Goal: Task Accomplishment & Management: Complete application form

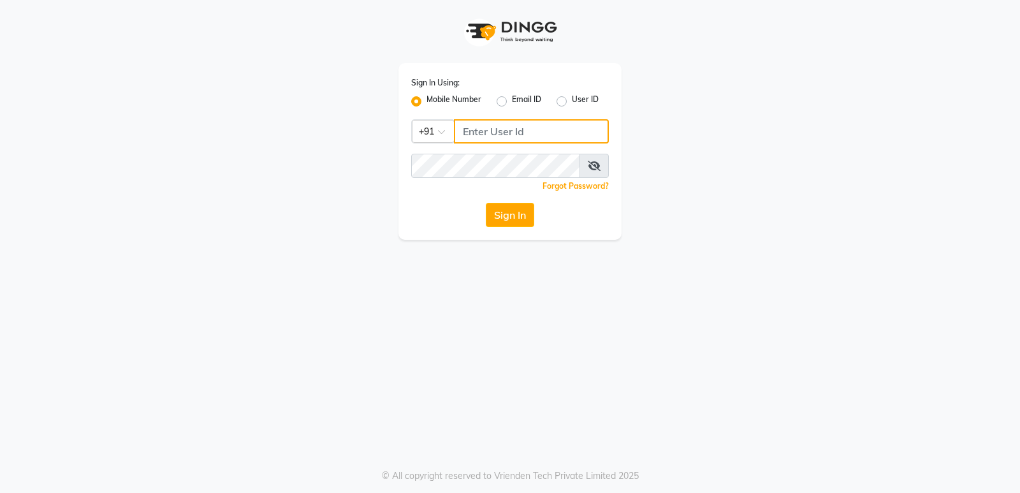
type input "8178352246"
click at [497, 132] on input "8178352246" at bounding box center [531, 131] width 155 height 24
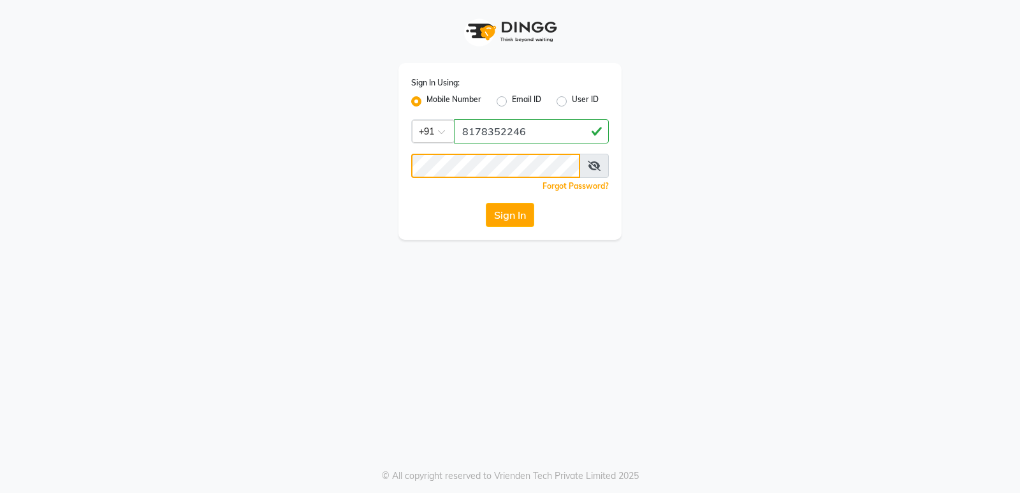
click at [326, 192] on div "Sign In Using: Mobile Number Email ID User ID Country Code × [PHONE_NUMBER] Rem…" at bounding box center [510, 120] width 727 height 240
click at [598, 164] on icon at bounding box center [594, 166] width 13 height 10
click at [228, 204] on div "Sign In Using: Mobile Number Email ID User ID Country Code × [PHONE_NUMBER] Rem…" at bounding box center [510, 120] width 727 height 240
click at [433, 209] on div "Sign In" at bounding box center [510, 215] width 198 height 24
click at [523, 203] on button "Sign In" at bounding box center [510, 215] width 48 height 24
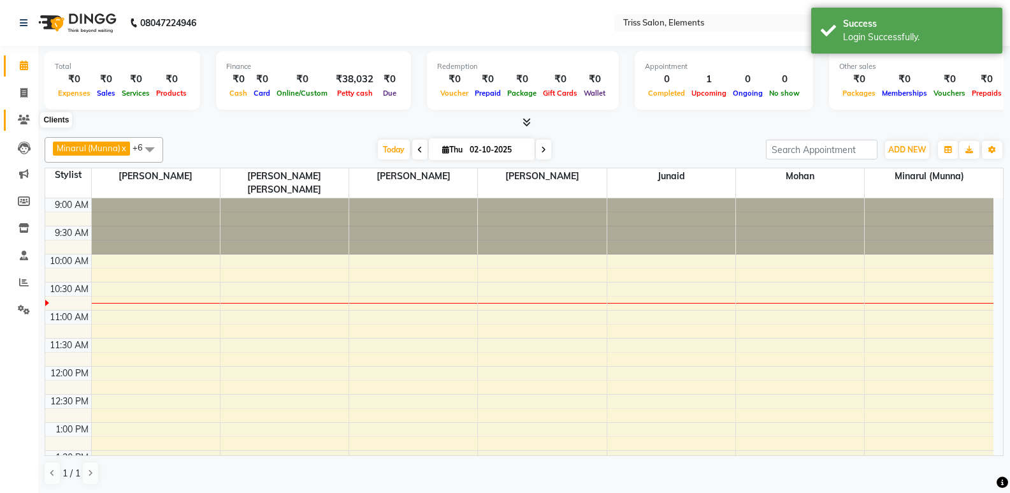
drag, startPoint x: 32, startPoint y: 116, endPoint x: 38, endPoint y: 117, distance: 6.5
click at [32, 117] on span at bounding box center [24, 120] width 22 height 15
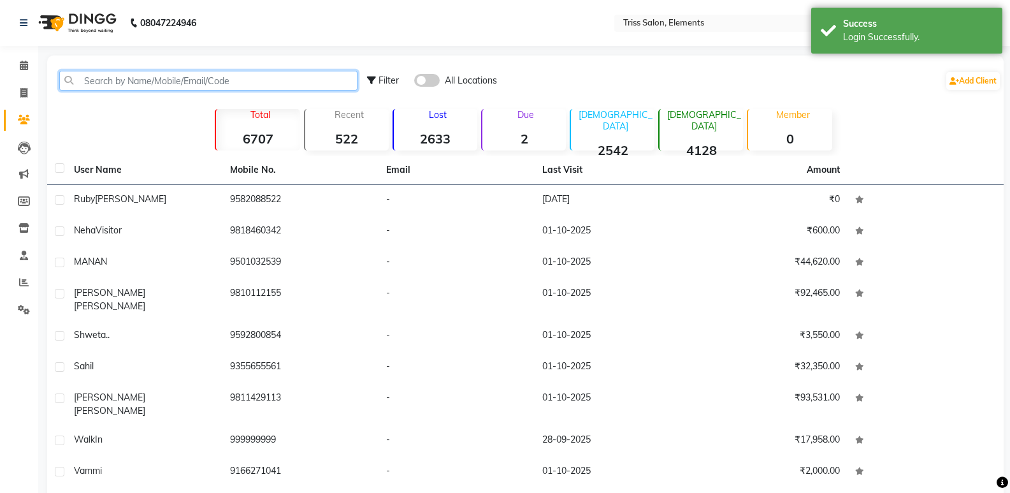
click at [165, 80] on input "text" at bounding box center [208, 81] width 298 height 20
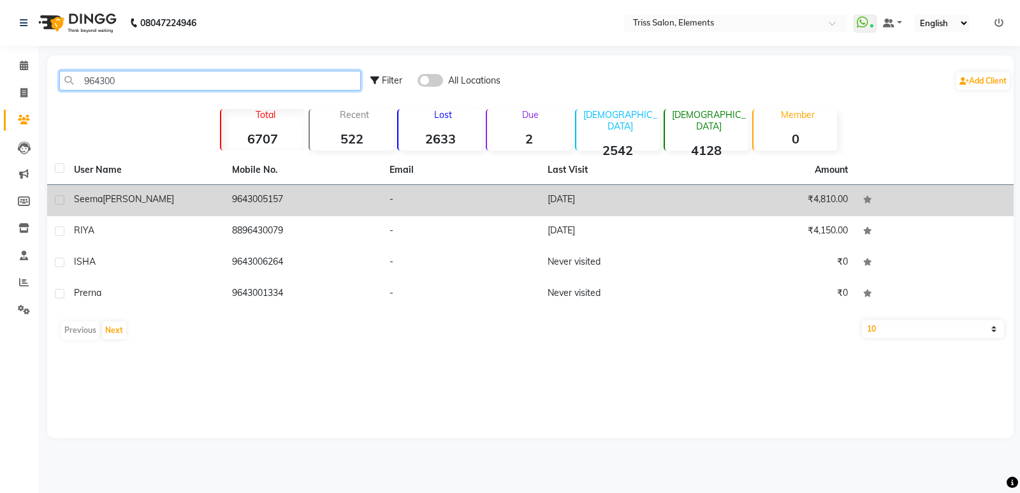
type input "964300"
click at [253, 201] on td "9643005157" at bounding box center [303, 200] width 158 height 31
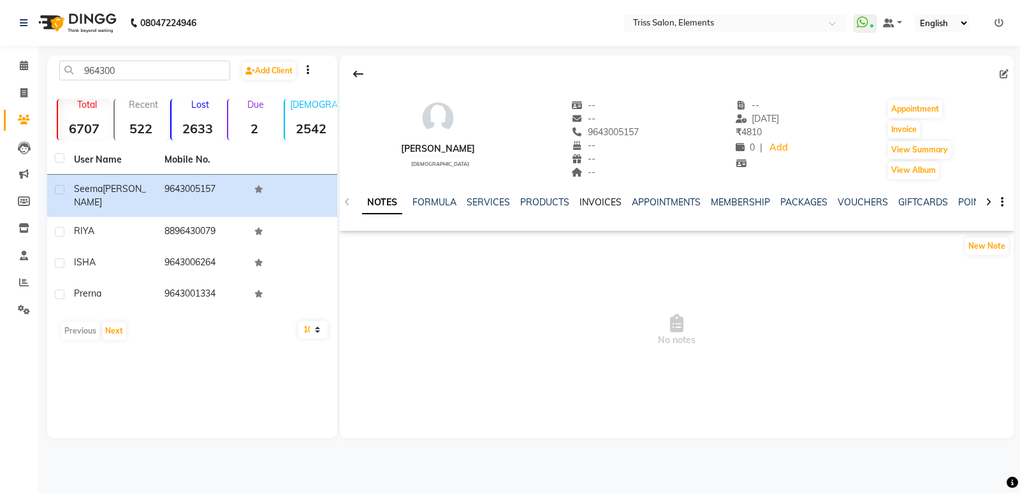
click at [593, 200] on link "INVOICES" at bounding box center [600, 201] width 42 height 11
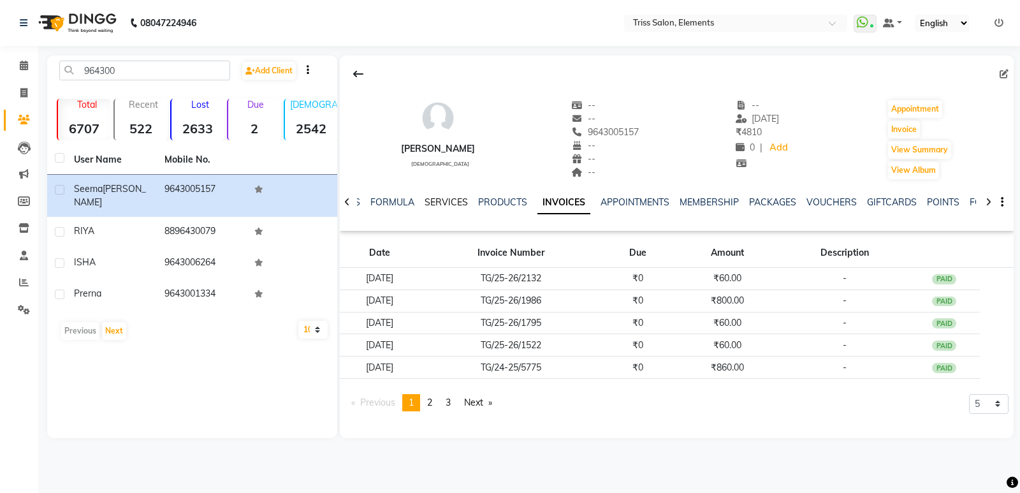
click at [432, 202] on link "SERVICES" at bounding box center [446, 201] width 43 height 11
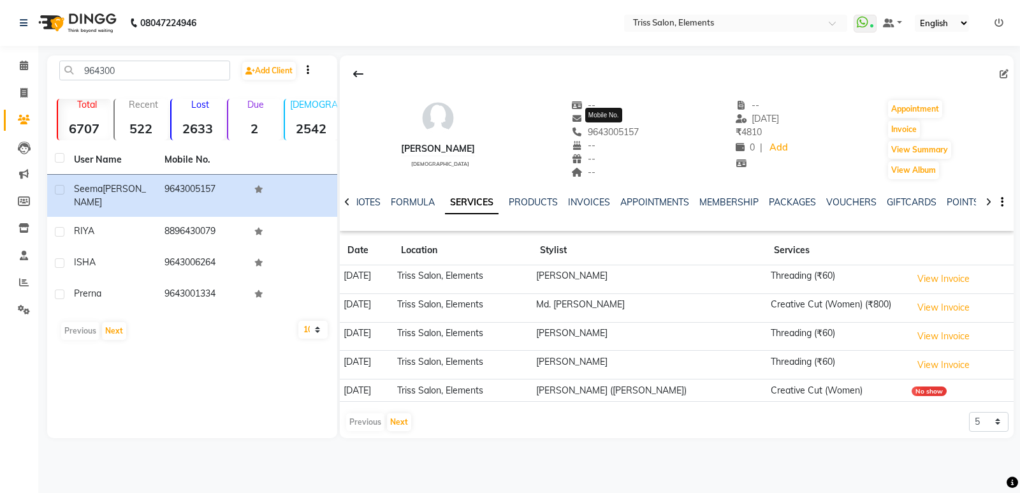
drag, startPoint x: 648, startPoint y: 129, endPoint x: 571, endPoint y: 134, distance: 77.3
click at [571, 134] on div "[PERSON_NAME] [DEMOGRAPHIC_DATA] -- -- [PHONE_NUMBER] Mobile No. -- -- -- -- [D…" at bounding box center [677, 133] width 674 height 94
copy span "9643005157"
click at [26, 94] on icon at bounding box center [23, 93] width 7 height 10
select select "service"
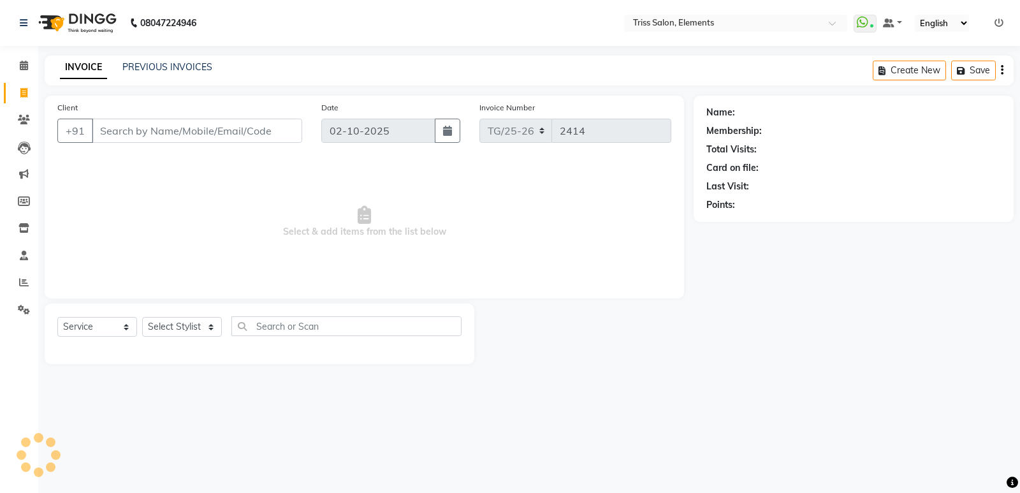
click at [143, 126] on input "Client" at bounding box center [197, 131] width 210 height 24
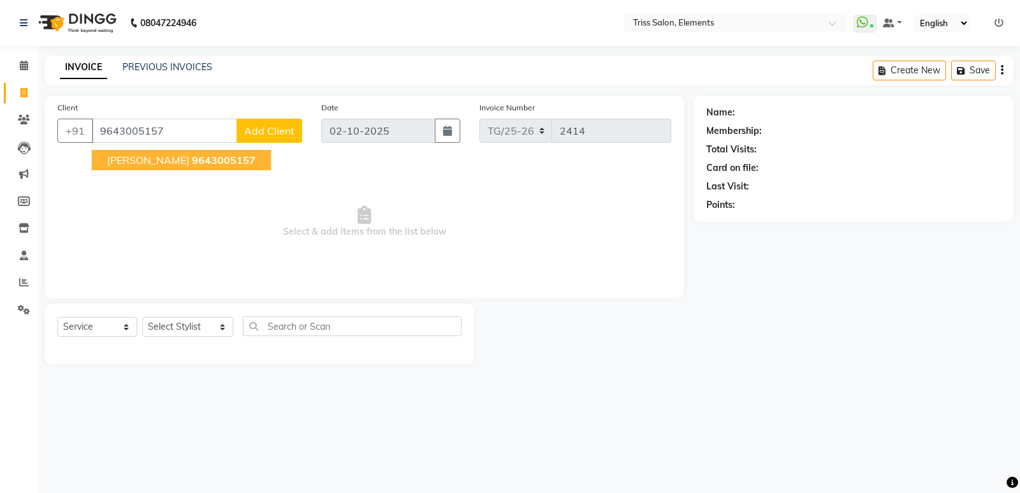
click at [167, 163] on span "[PERSON_NAME]" at bounding box center [148, 160] width 82 height 13
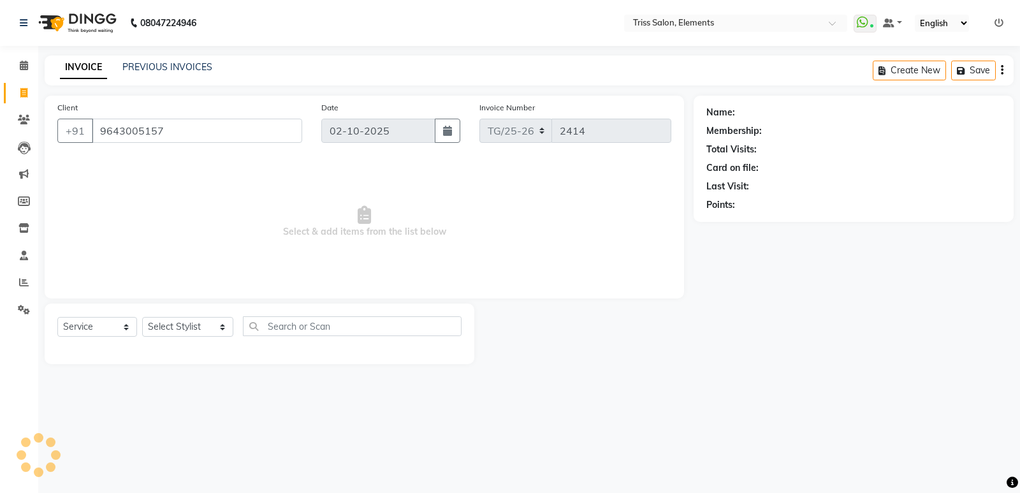
type input "9643005157"
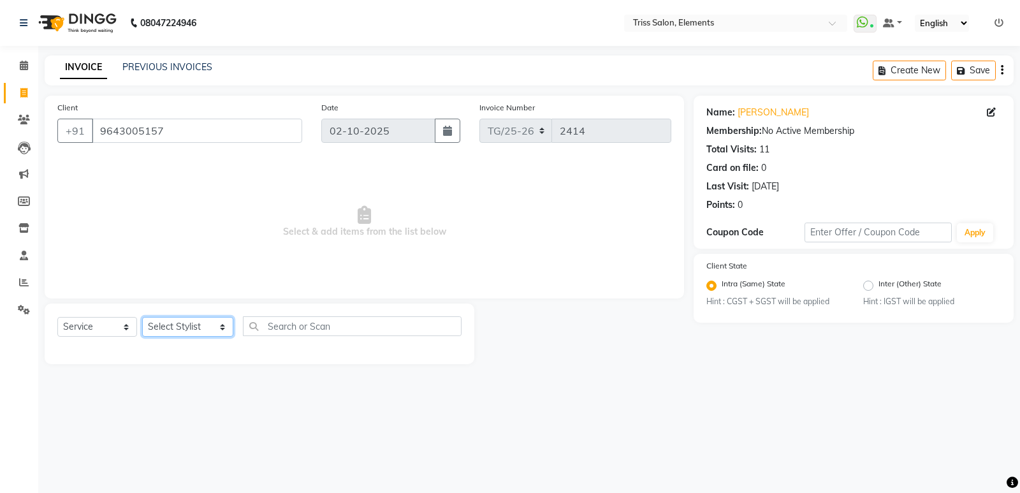
click at [180, 328] on select "Select Stylist Ankit ([PERSON_NAME]) [PERSON_NAME] ([PERSON_NAME]) [PERSON_NAME…" at bounding box center [187, 327] width 91 height 20
select select "83318"
click at [142, 317] on select "Select Stylist Ankit ([PERSON_NAME]) [PERSON_NAME] ([PERSON_NAME]) [PERSON_NAME…" at bounding box center [187, 327] width 91 height 20
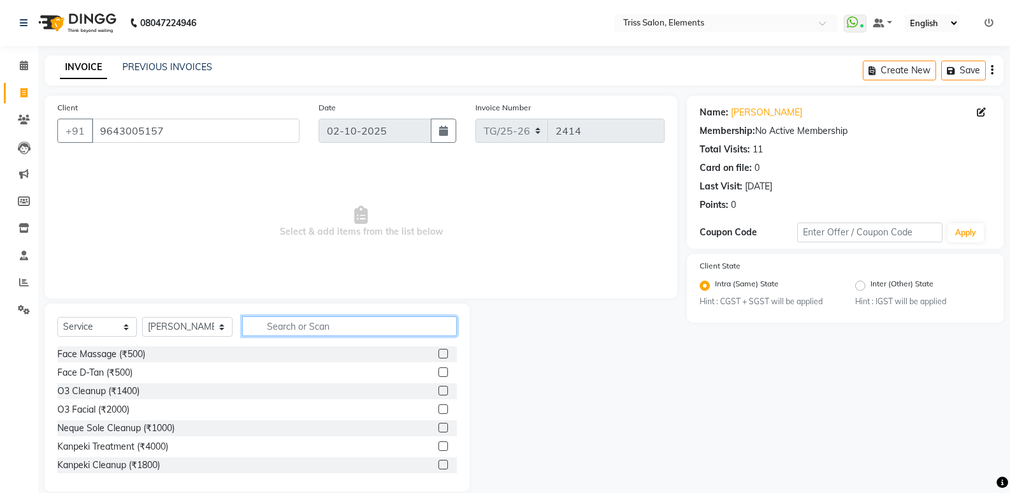
click at [277, 323] on input "text" at bounding box center [349, 326] width 215 height 20
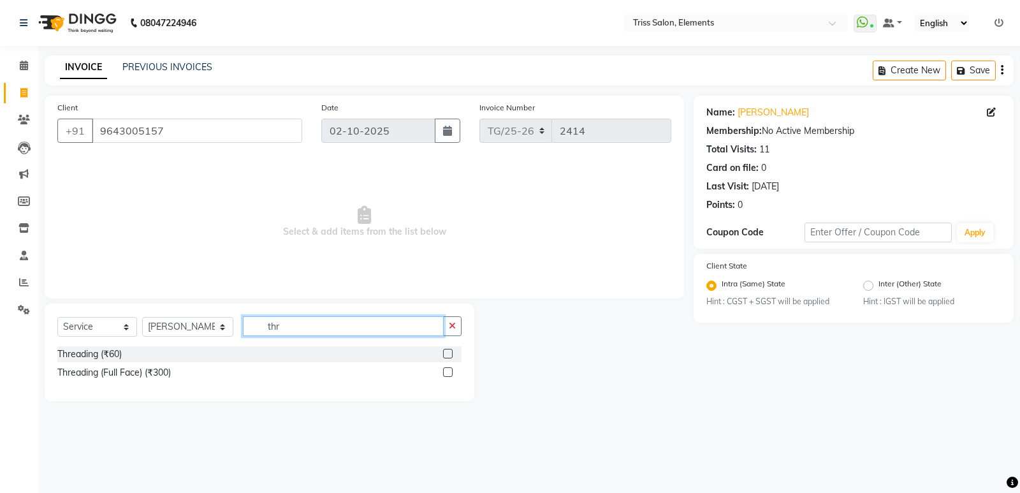
type input "thr"
drag, startPoint x: 448, startPoint y: 353, endPoint x: 414, endPoint y: 347, distance: 35.0
click at [446, 351] on label at bounding box center [448, 354] width 10 height 10
click at [446, 351] on input "checkbox" at bounding box center [447, 354] width 8 height 8
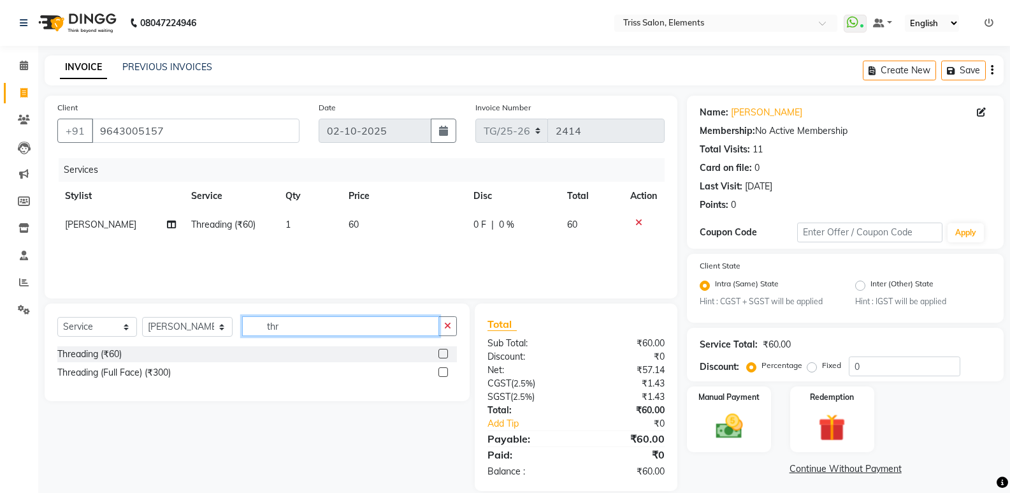
checkbox input "false"
drag, startPoint x: 319, startPoint y: 333, endPoint x: 135, endPoint y: 338, distance: 184.3
click at [137, 337] on div "Select Service Product Membership Package Voucher Prepaid Gift Card Select Styl…" at bounding box center [257, 331] width 400 height 30
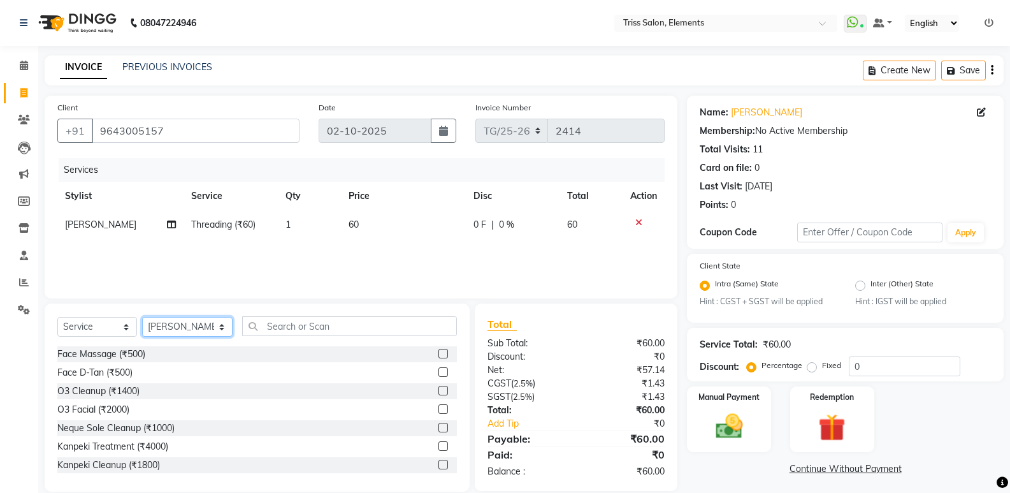
click at [182, 328] on select "Select Stylist Ankit ([PERSON_NAME]) [PERSON_NAME] ([PERSON_NAME]) [PERSON_NAME…" at bounding box center [187, 327] width 91 height 20
select select "20115"
click at [142, 317] on select "Select Stylist Ankit ([PERSON_NAME]) [PERSON_NAME] ([PERSON_NAME]) [PERSON_NAME…" at bounding box center [187, 327] width 91 height 20
click at [269, 329] on input "text" at bounding box center [349, 326] width 215 height 20
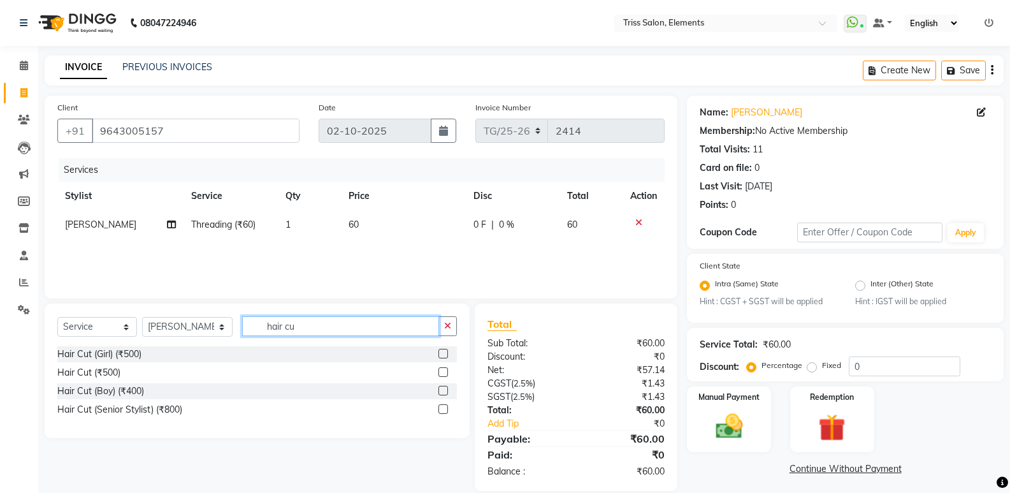
type input "hair cu"
click at [439, 373] on label at bounding box center [444, 372] width 10 height 10
click at [439, 373] on input "checkbox" at bounding box center [443, 372] width 8 height 8
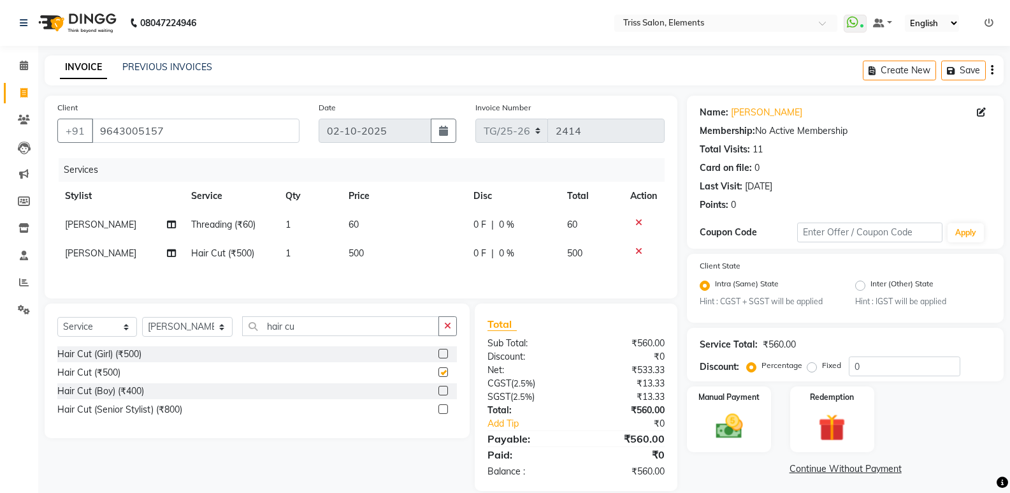
checkbox input "false"
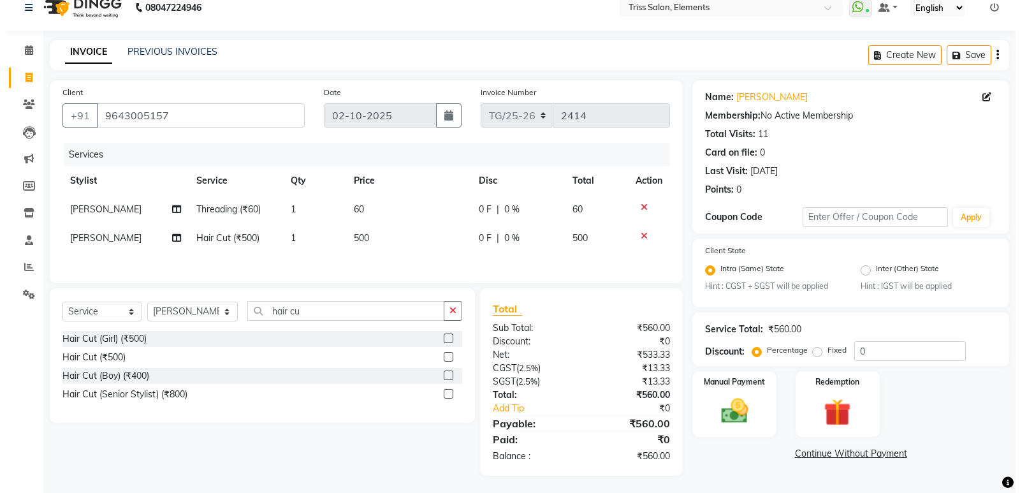
scroll to position [19, 0]
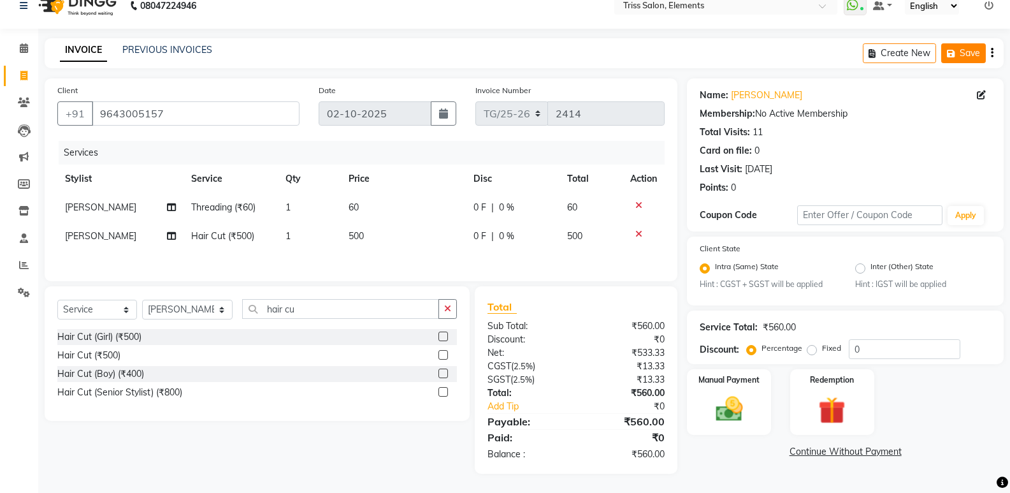
click at [962, 49] on button "Save" at bounding box center [964, 53] width 45 height 20
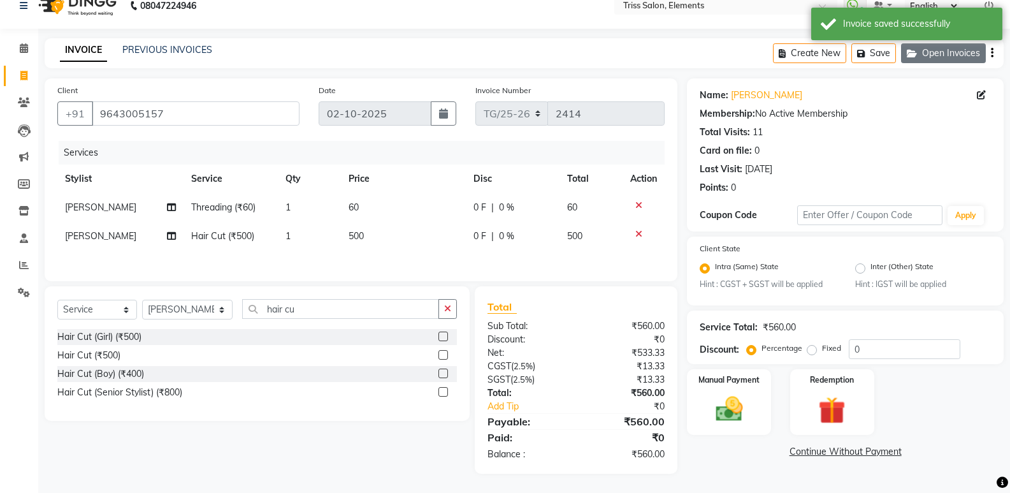
click at [950, 49] on button "Open Invoices" at bounding box center [943, 53] width 85 height 20
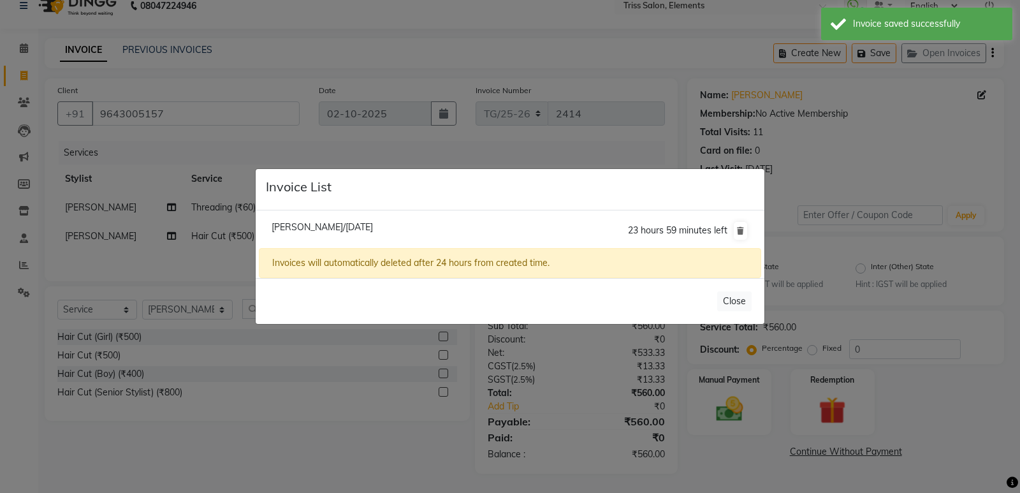
click at [298, 229] on span "[PERSON_NAME]/[DATE]" at bounding box center [322, 226] width 101 height 11
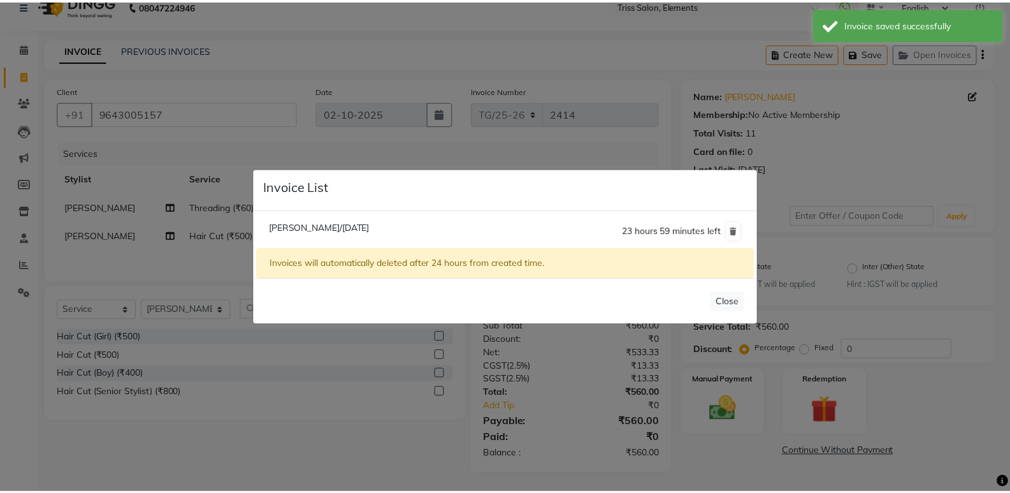
scroll to position [6, 0]
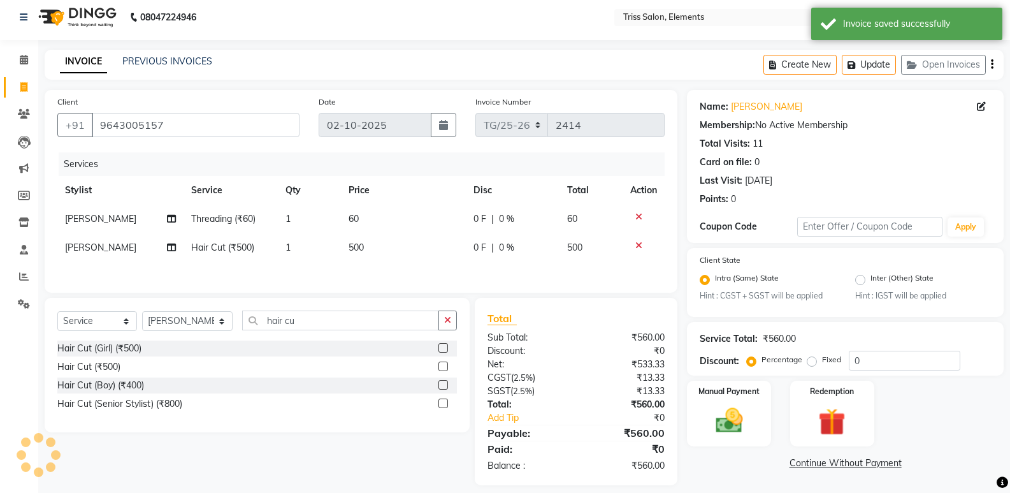
select select
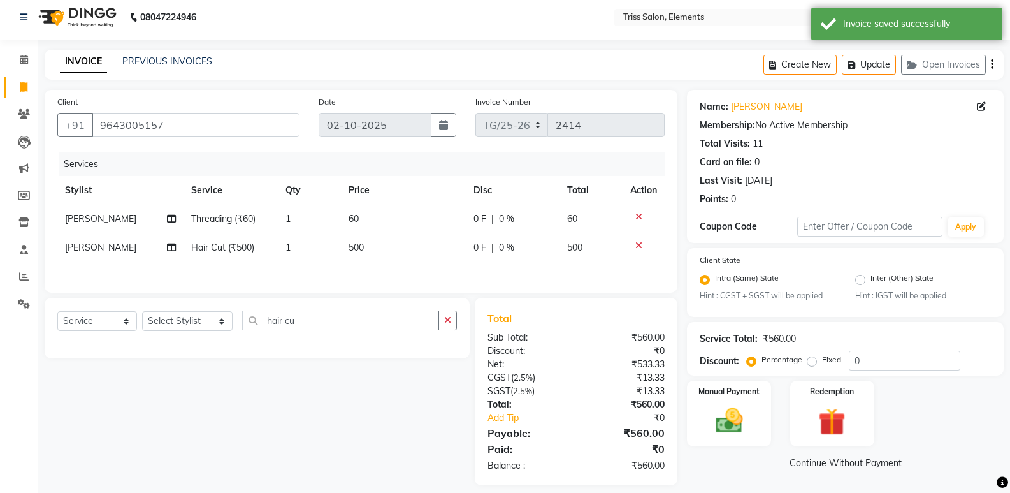
click at [112, 16] on img at bounding box center [76, 17] width 87 height 36
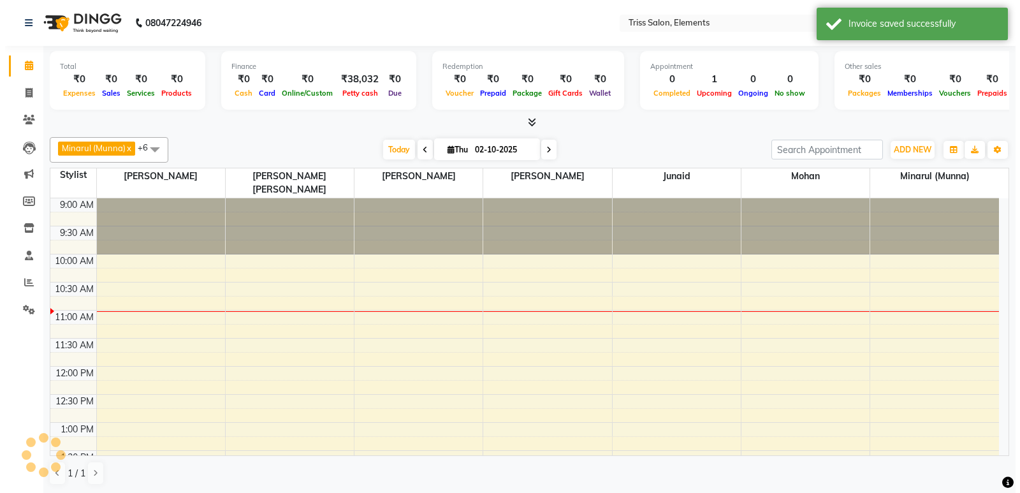
scroll to position [113, 0]
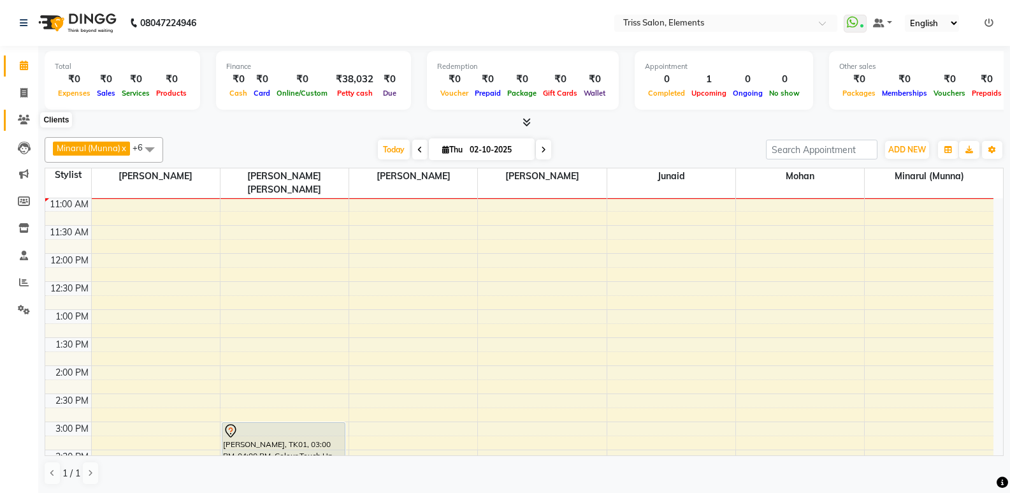
click at [24, 119] on icon at bounding box center [24, 120] width 12 height 10
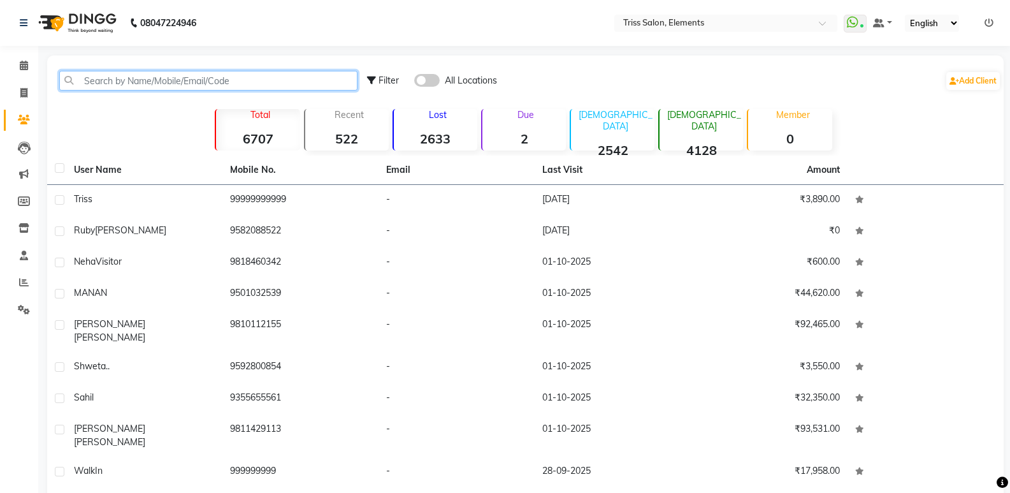
click at [173, 84] on input "text" at bounding box center [208, 81] width 298 height 20
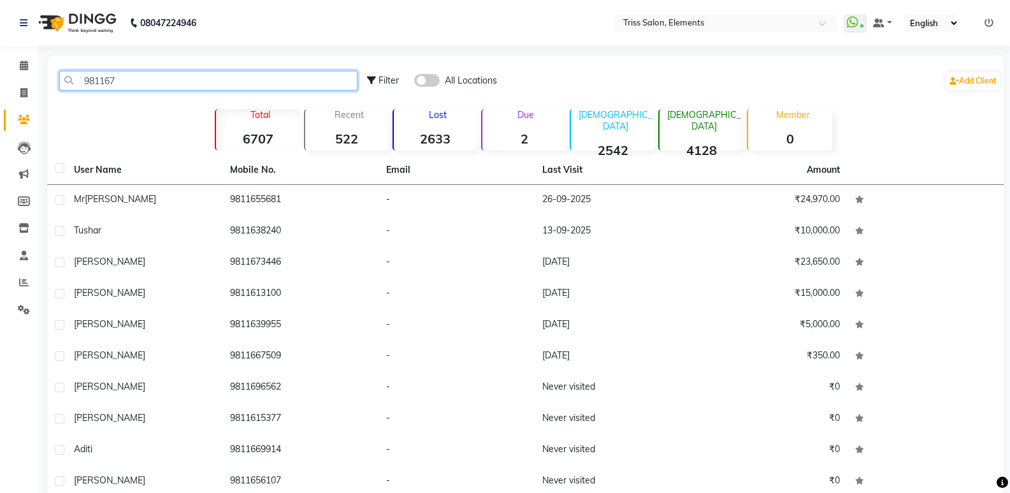
type input "9811677"
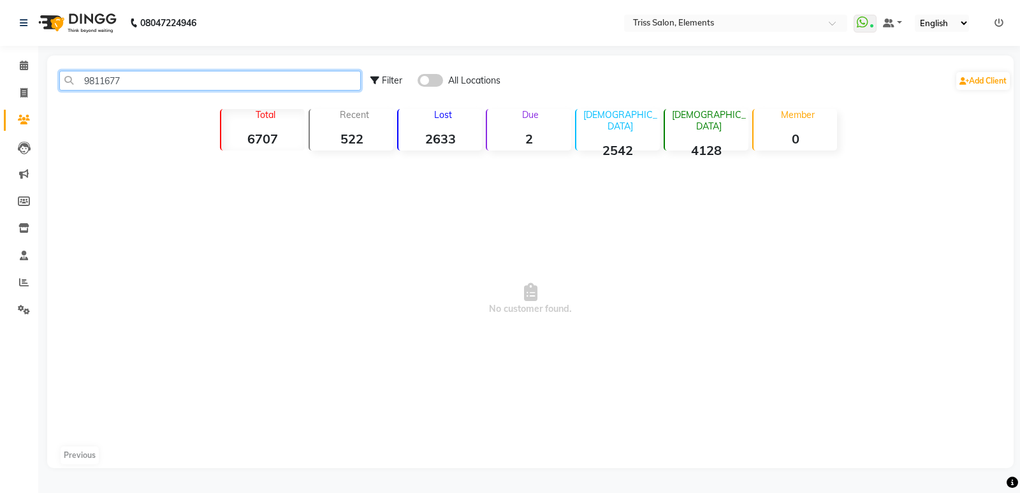
drag, startPoint x: 130, startPoint y: 78, endPoint x: 0, endPoint y: 96, distance: 131.2
click at [0, 95] on app-home "08047224946 Select Location × Triss Salon, Elements WhatsApp Status ✕ Status: C…" at bounding box center [510, 243] width 1020 height 487
type input "a"
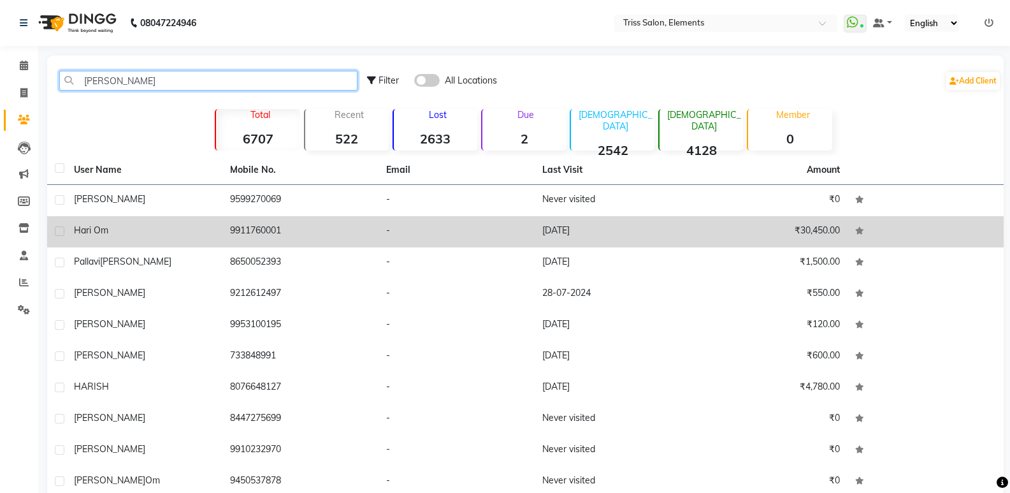
type input "[PERSON_NAME]"
click at [249, 234] on td "9911760001" at bounding box center [300, 231] width 156 height 31
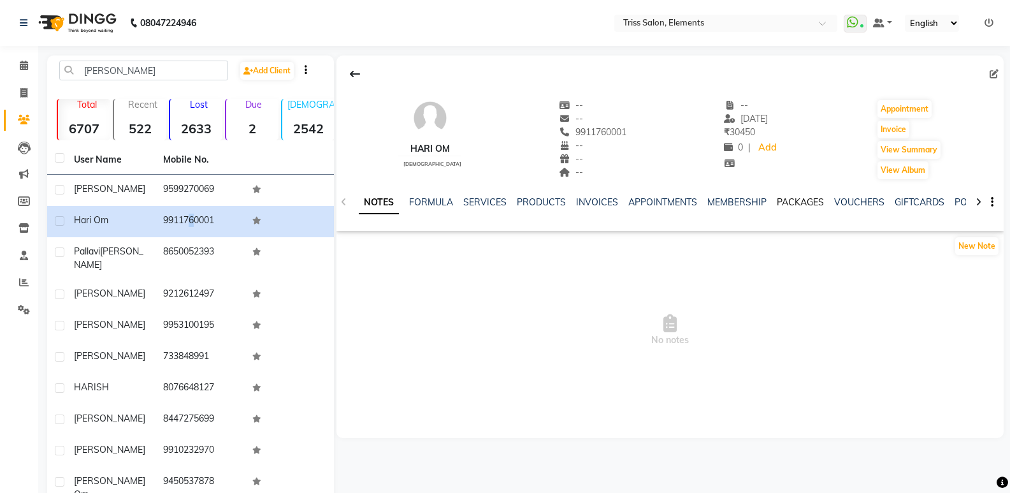
click at [792, 201] on link "PACKAGES" at bounding box center [800, 201] width 47 height 11
click at [815, 198] on link "VOUCHERS" at bounding box center [797, 201] width 50 height 11
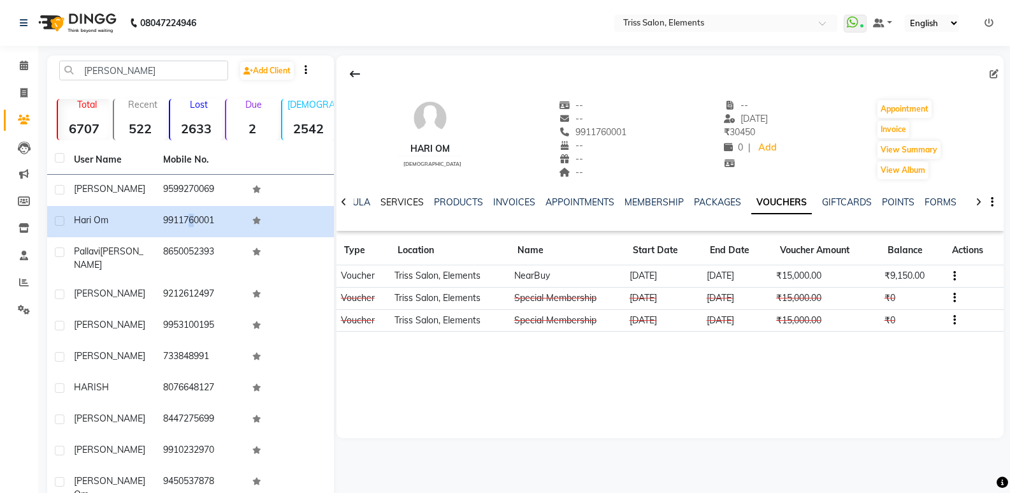
click at [394, 202] on link "SERVICES" at bounding box center [402, 201] width 43 height 11
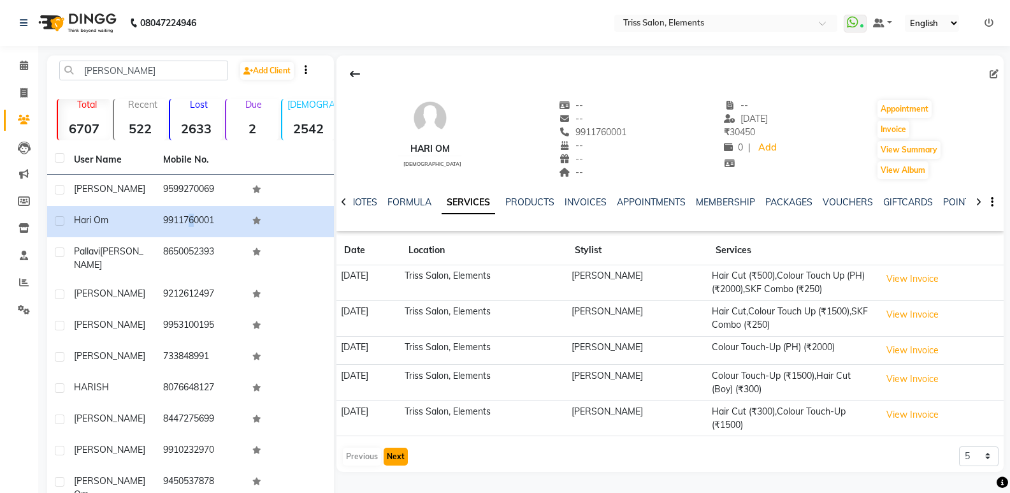
click at [389, 456] on button "Next" at bounding box center [396, 456] width 24 height 18
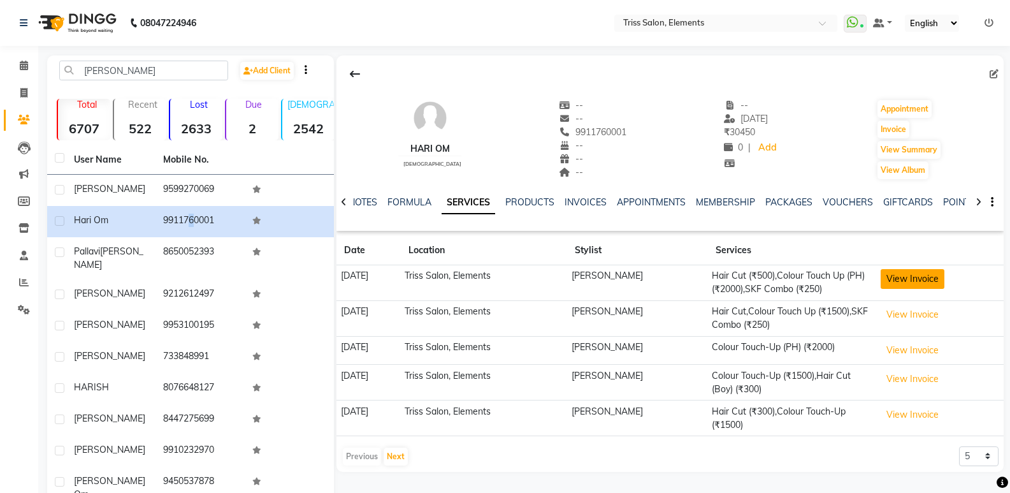
click at [906, 271] on button "View Invoice" at bounding box center [913, 279] width 64 height 20
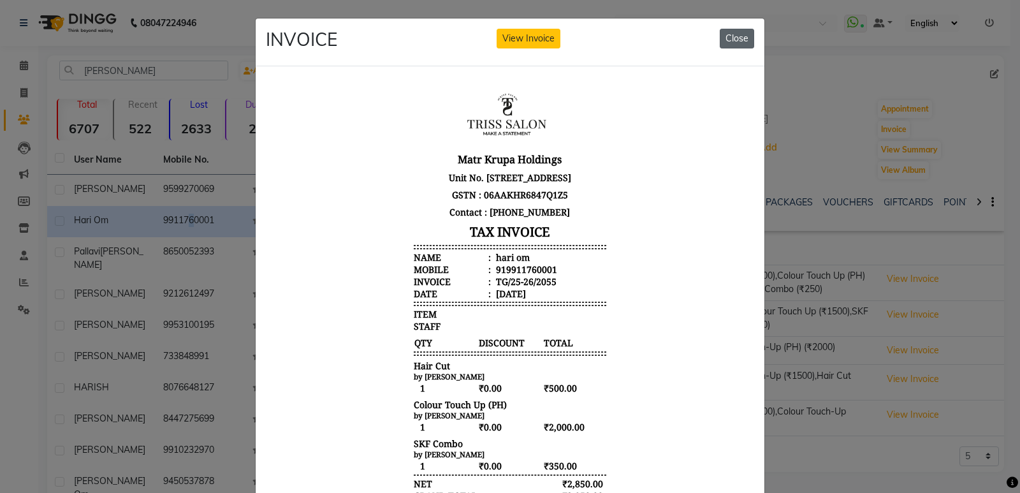
click at [735, 38] on button "Close" at bounding box center [737, 39] width 34 height 20
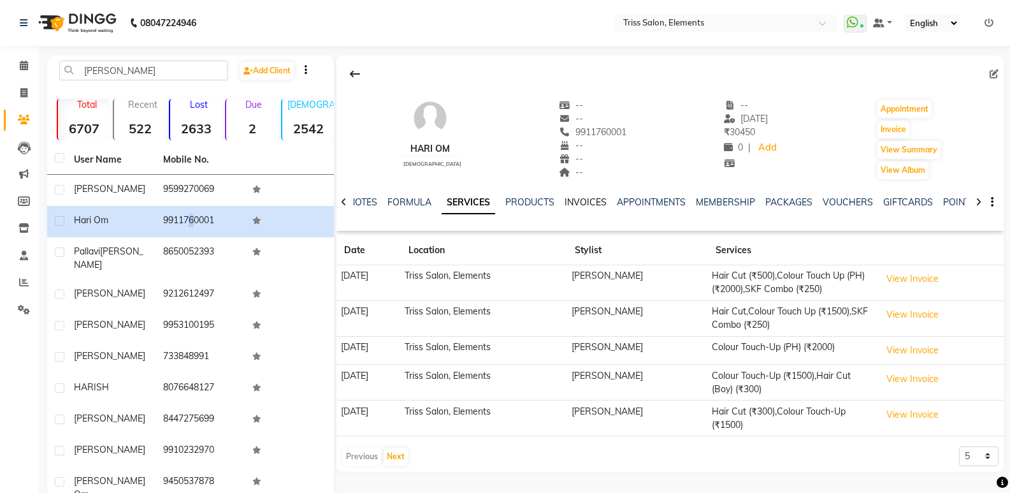
click at [592, 203] on link "INVOICES" at bounding box center [586, 201] width 42 height 11
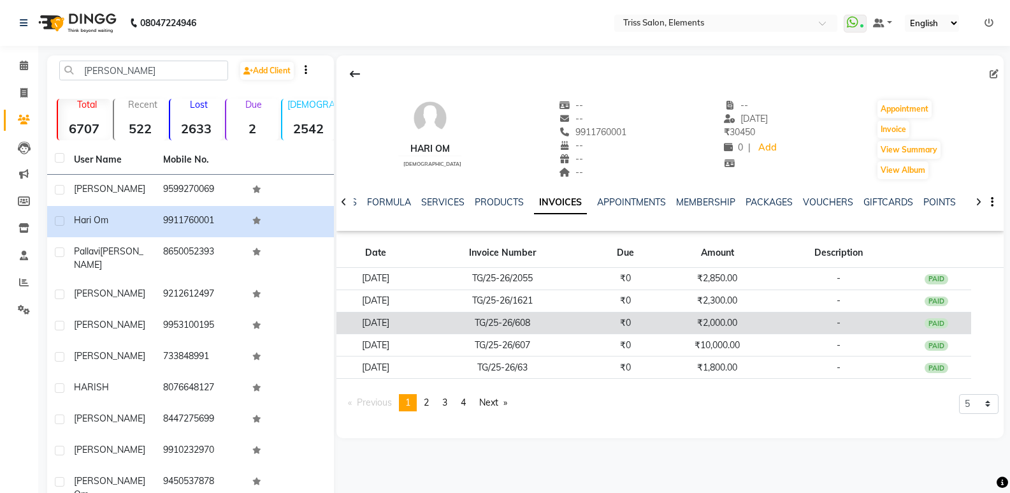
click at [578, 323] on td "TG/25-26/608" at bounding box center [502, 323] width 176 height 22
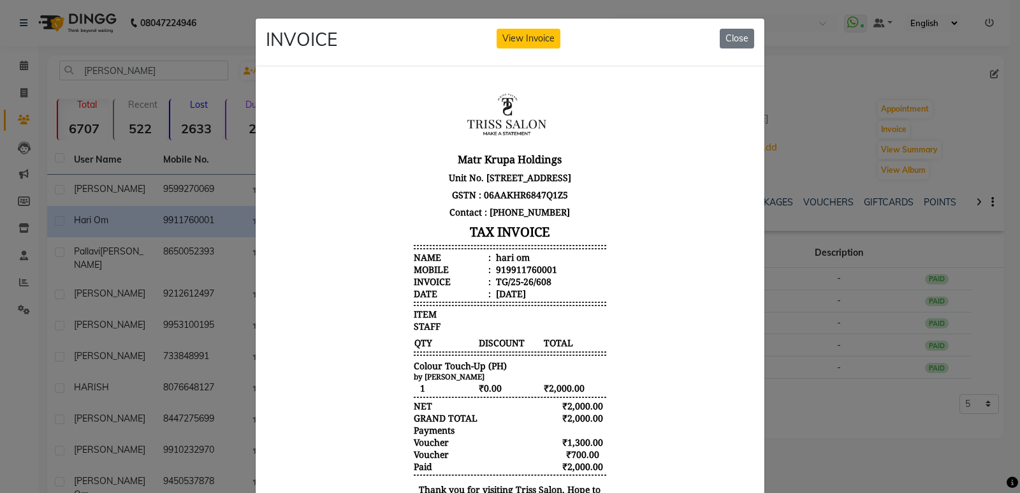
click at [735, 50] on div "INVOICE View Invoice Close" at bounding box center [510, 42] width 509 height 48
click at [737, 36] on button "Close" at bounding box center [737, 39] width 34 height 20
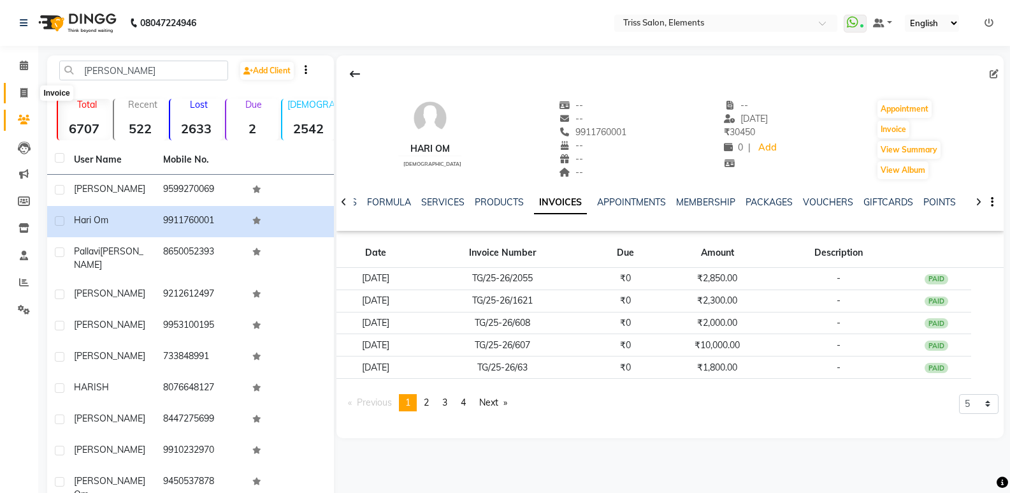
click at [24, 89] on icon at bounding box center [23, 93] width 7 height 10
select select "service"
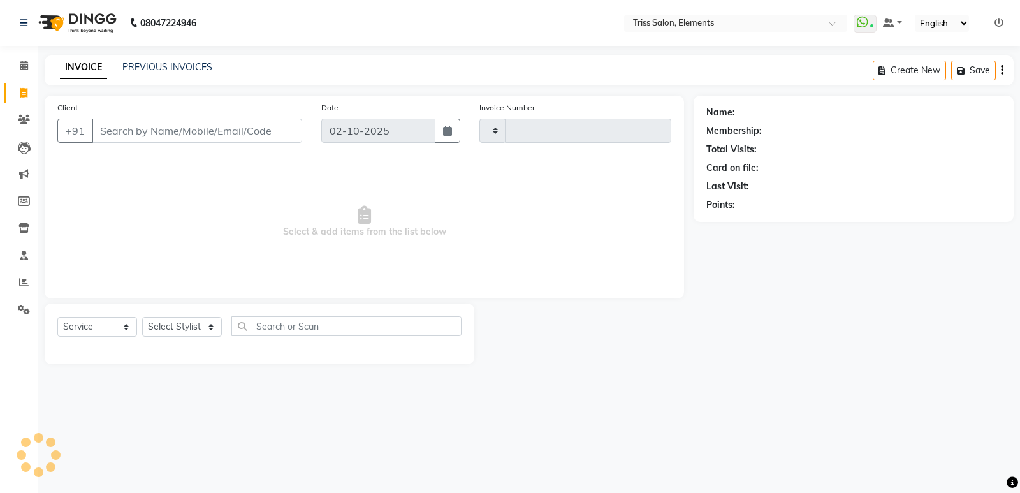
type input "2414"
select select "4303"
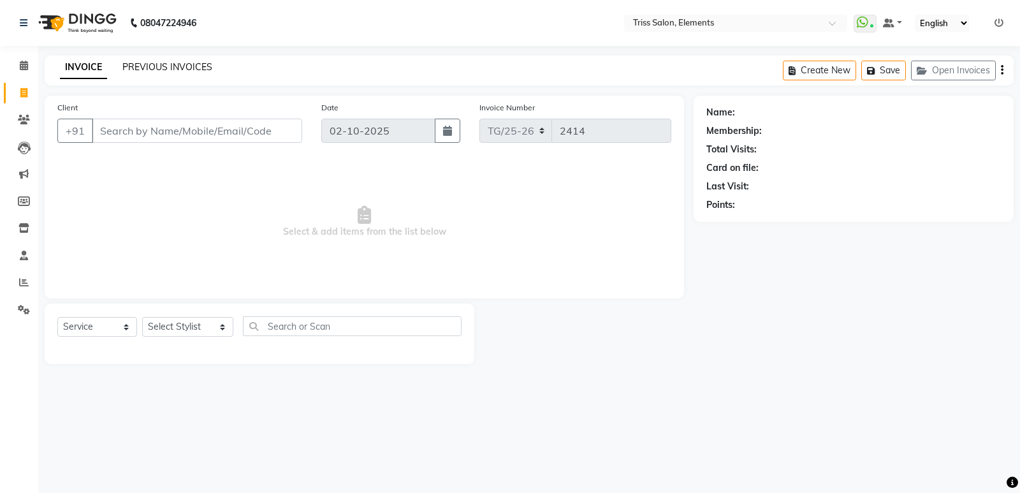
click at [154, 69] on link "PREVIOUS INVOICES" at bounding box center [167, 66] width 90 height 11
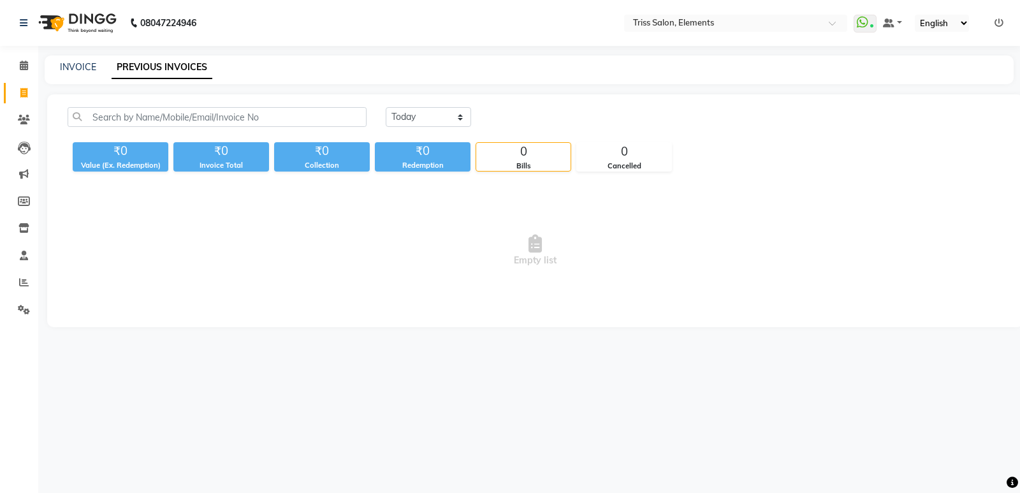
click at [101, 30] on img at bounding box center [76, 23] width 87 height 36
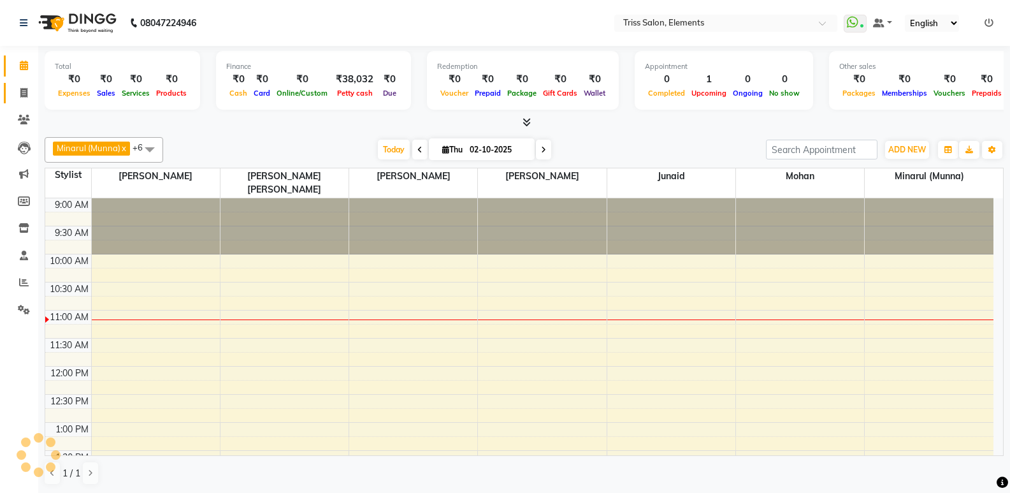
scroll to position [113, 0]
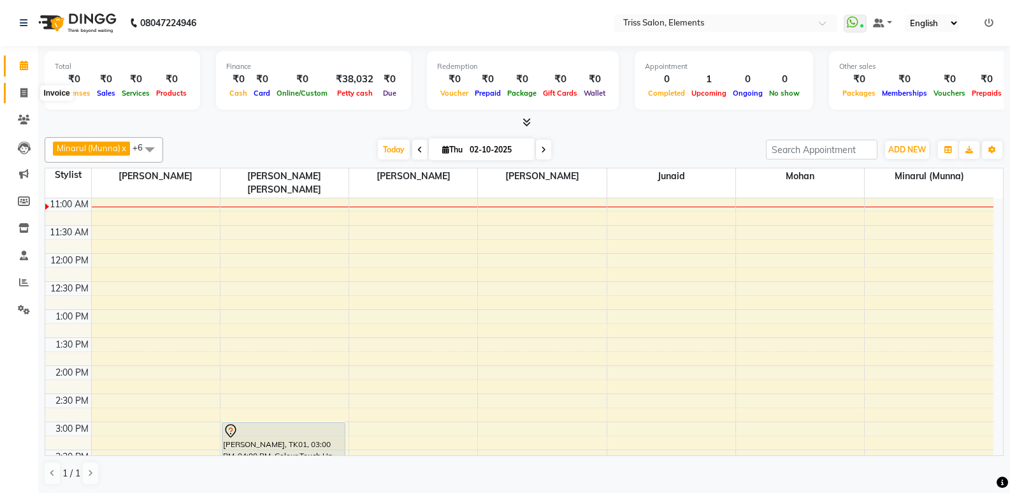
click at [20, 92] on icon at bounding box center [23, 93] width 7 height 10
select select "service"
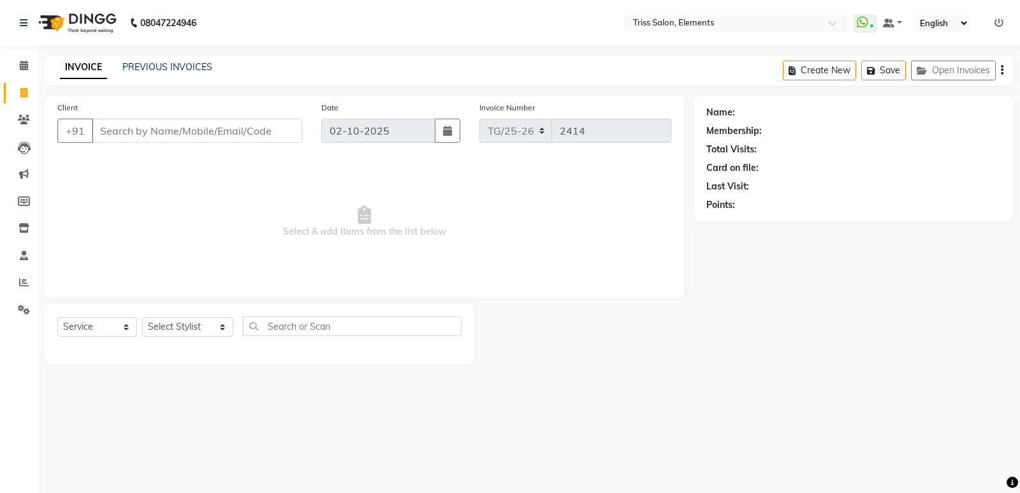
click at [105, 17] on img at bounding box center [76, 23] width 87 height 36
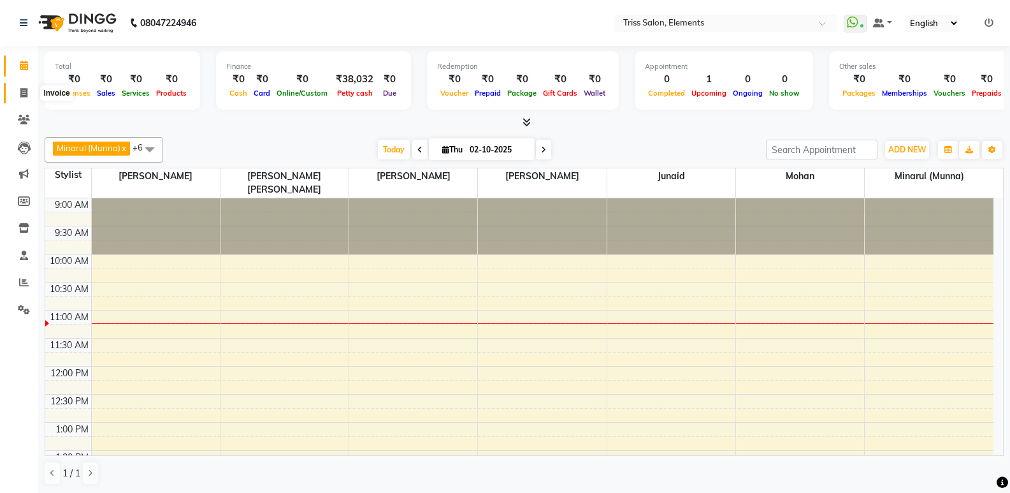
click at [15, 96] on span at bounding box center [24, 93] width 22 height 15
select select "service"
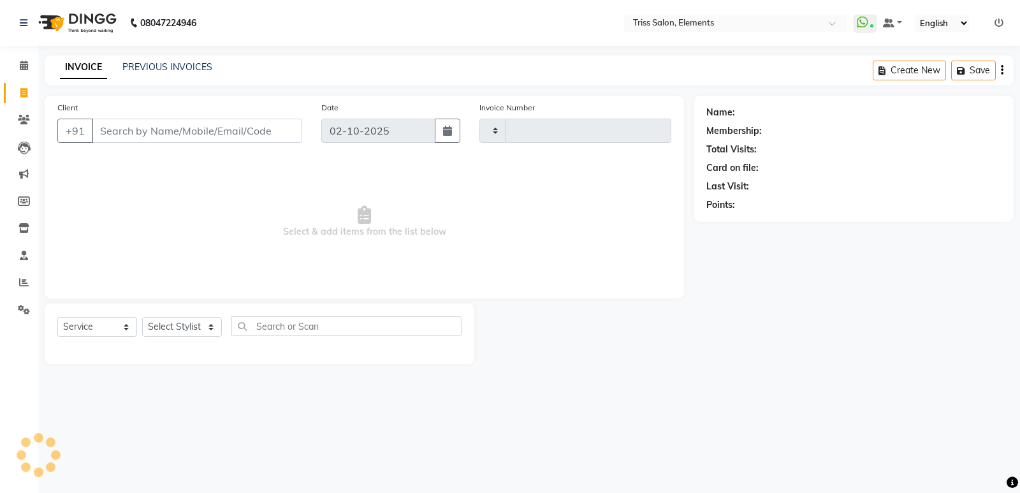
type input "2414"
select select "4303"
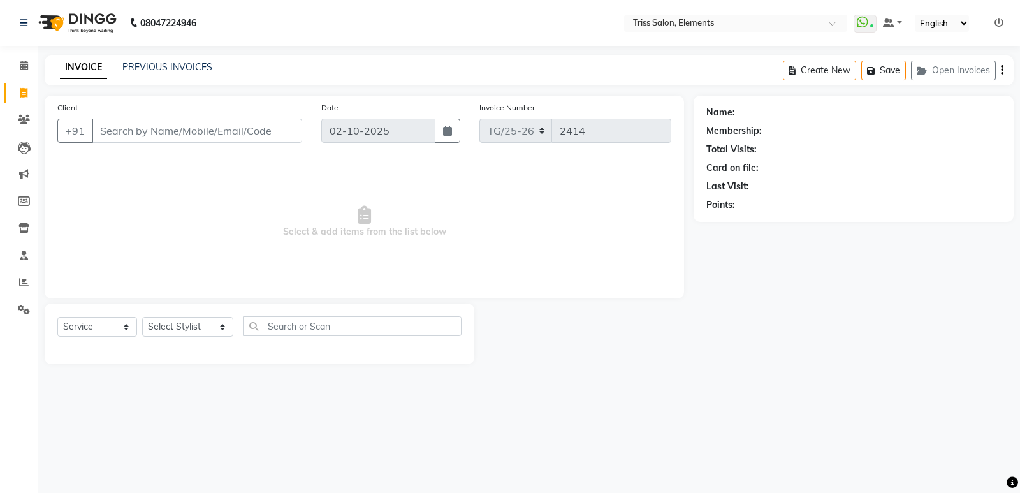
click at [236, 133] on input "Client" at bounding box center [197, 131] width 210 height 24
type input "9471161595"
click at [265, 131] on span "Add Client" at bounding box center [269, 130] width 50 height 13
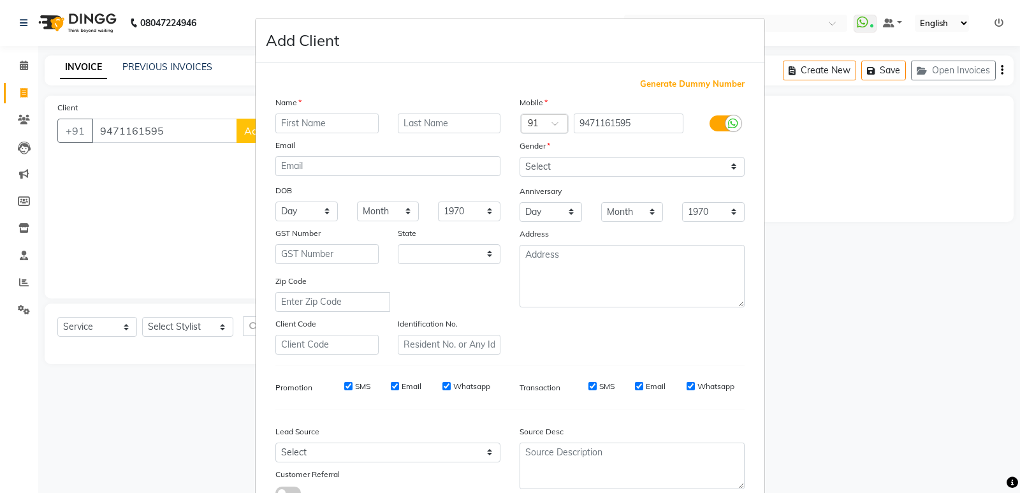
select select "13"
click at [330, 119] on input "text" at bounding box center [326, 123] width 103 height 20
type input "[PERSON_NAME]"
click at [444, 122] on input "text" at bounding box center [449, 123] width 103 height 20
type input "Sahu"
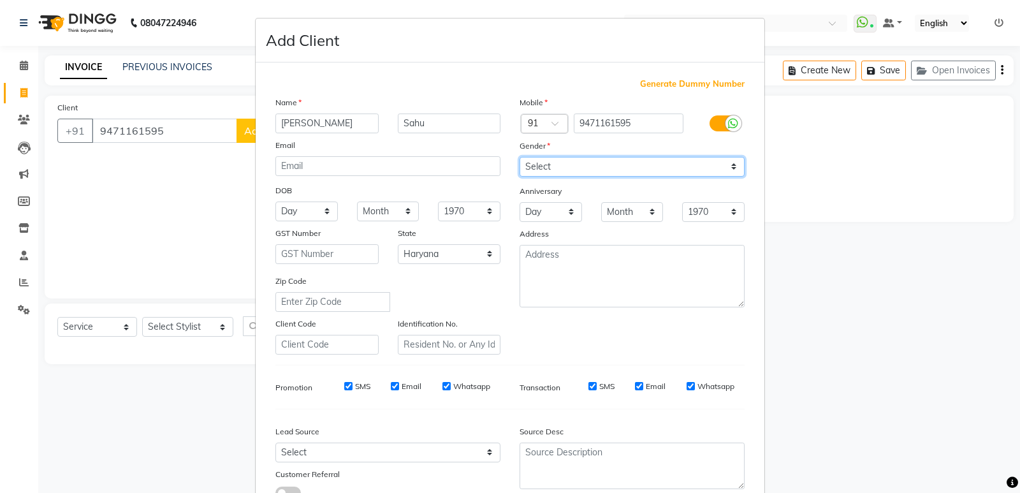
drag, startPoint x: 537, startPoint y: 160, endPoint x: 536, endPoint y: 174, distance: 14.0
click at [536, 172] on select "Select [DEMOGRAPHIC_DATA] [DEMOGRAPHIC_DATA] Other Prefer Not To Say" at bounding box center [632, 167] width 225 height 20
select select "[DEMOGRAPHIC_DATA]"
click at [520, 157] on select "Select [DEMOGRAPHIC_DATA] [DEMOGRAPHIC_DATA] Other Prefer Not To Say" at bounding box center [632, 167] width 225 height 20
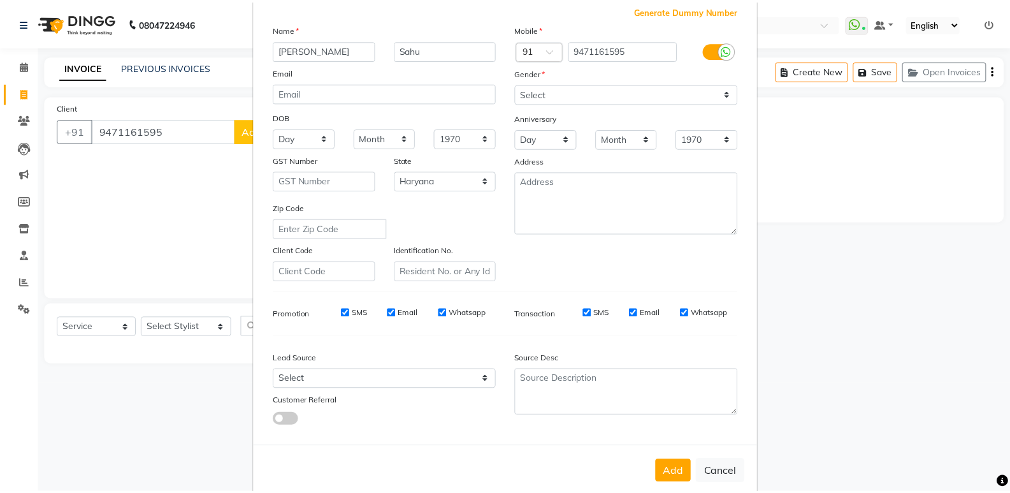
scroll to position [96, 0]
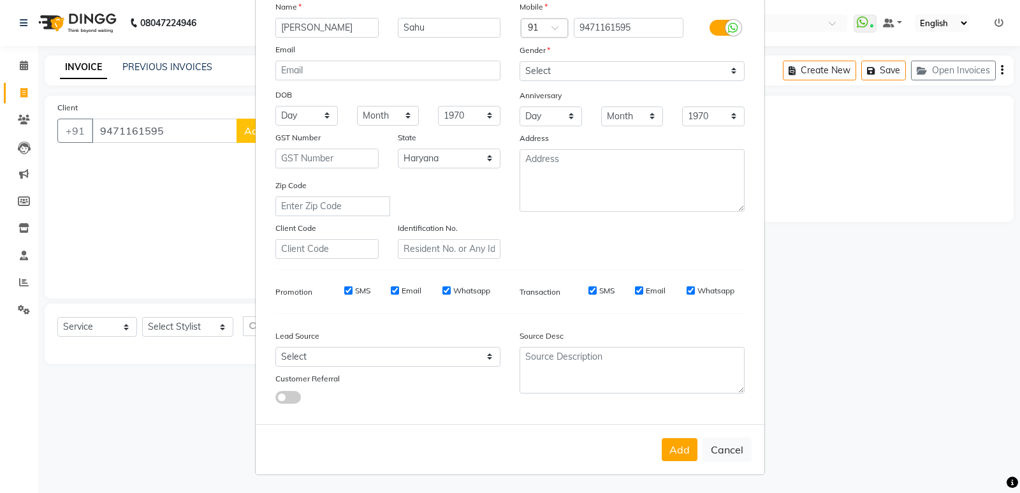
drag, startPoint x: 681, startPoint y: 449, endPoint x: 662, endPoint y: 449, distance: 19.1
click at [679, 449] on button "Add" at bounding box center [680, 449] width 36 height 23
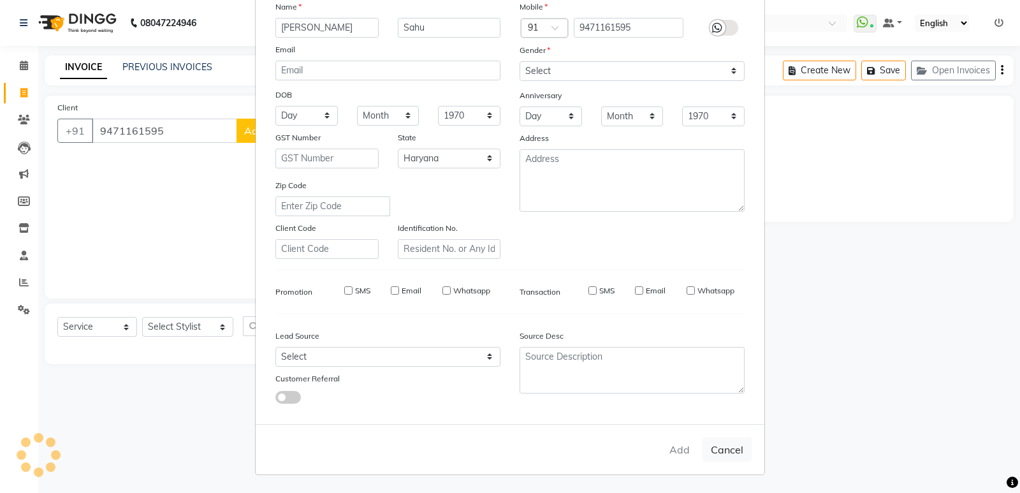
select select
select select "null"
select select
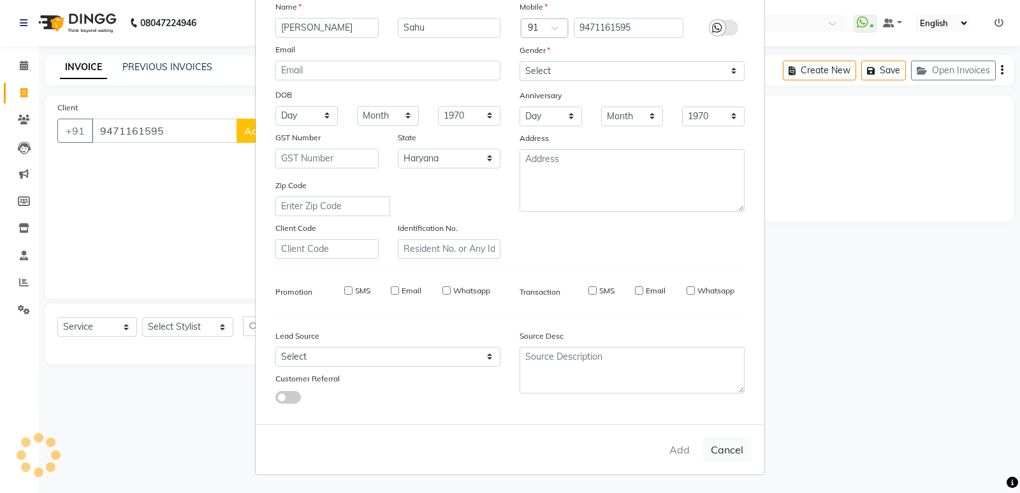
select select
checkbox input "false"
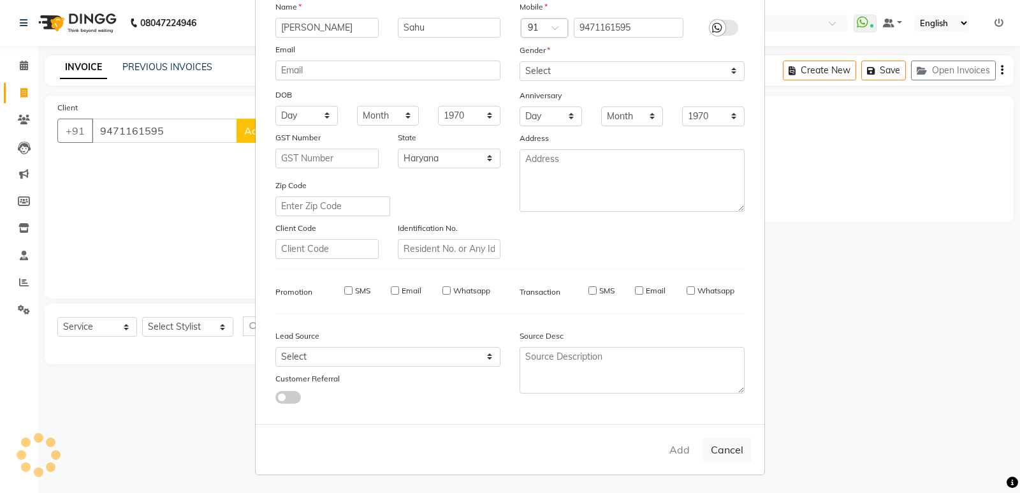
checkbox input "false"
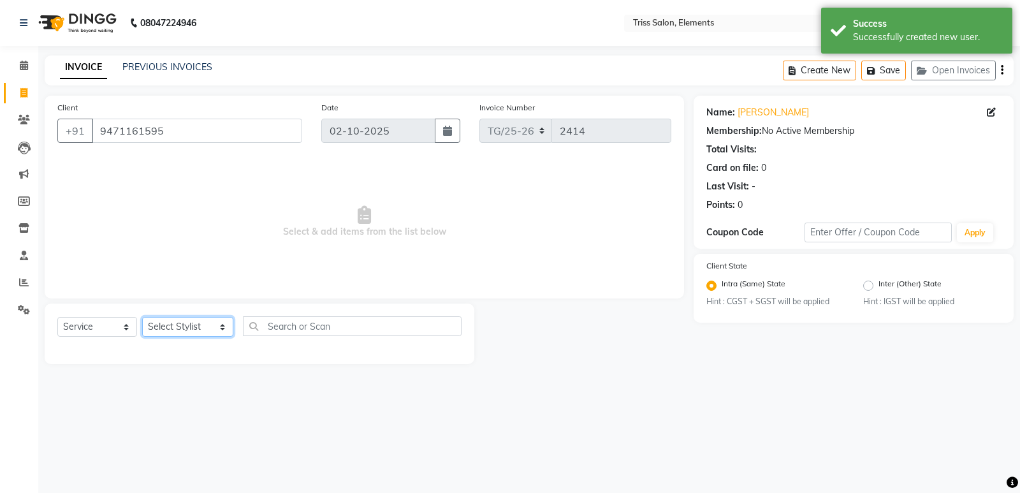
click at [165, 324] on select "Select Stylist Ankit ([PERSON_NAME]) [PERSON_NAME] ([PERSON_NAME]) [PERSON_NAME…" at bounding box center [187, 327] width 91 height 20
select select "85549"
click at [142, 317] on select "Select Stylist Ankit ([PERSON_NAME]) [PERSON_NAME] ([PERSON_NAME]) [PERSON_NAME…" at bounding box center [187, 327] width 91 height 20
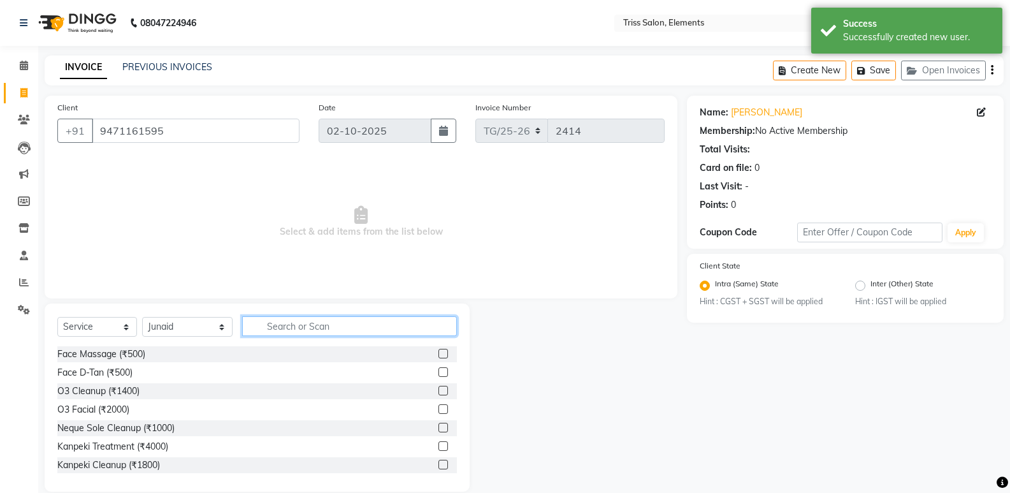
click at [300, 332] on input "text" at bounding box center [349, 326] width 215 height 20
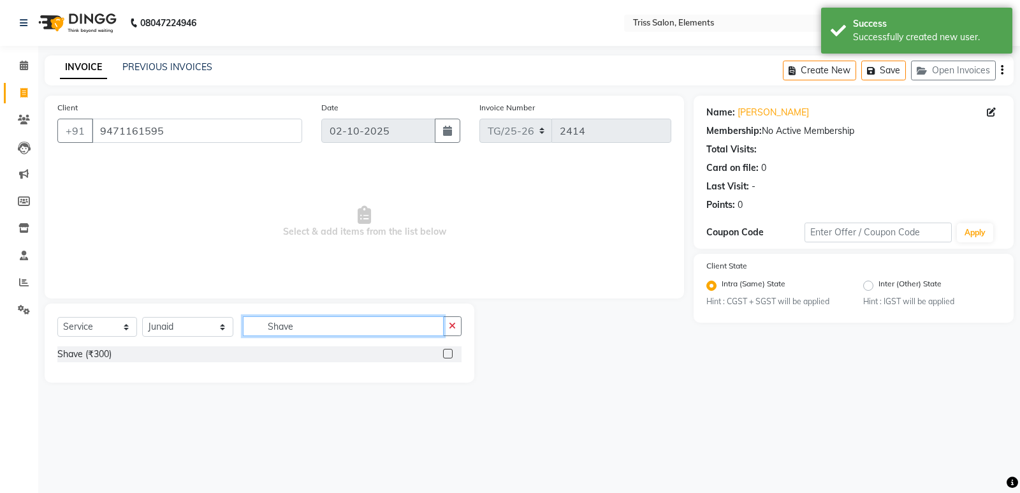
type input "Shave"
drag, startPoint x: 447, startPoint y: 354, endPoint x: 382, endPoint y: 333, distance: 68.1
click at [445, 355] on label at bounding box center [448, 354] width 10 height 10
click at [445, 355] on input "checkbox" at bounding box center [447, 354] width 8 height 8
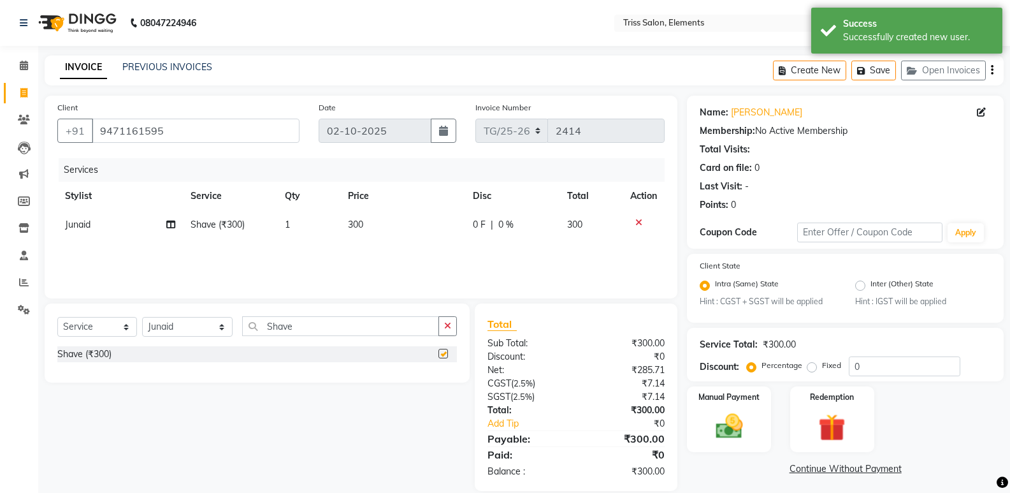
checkbox input "false"
click at [194, 324] on select "Select Stylist Ankit ([PERSON_NAME]) [PERSON_NAME] ([PERSON_NAME]) [PERSON_NAME…" at bounding box center [187, 327] width 91 height 20
select select "66361"
click at [142, 317] on select "Select Stylist Ankit ([PERSON_NAME]) [PERSON_NAME] ([PERSON_NAME]) [PERSON_NAME…" at bounding box center [187, 327] width 91 height 20
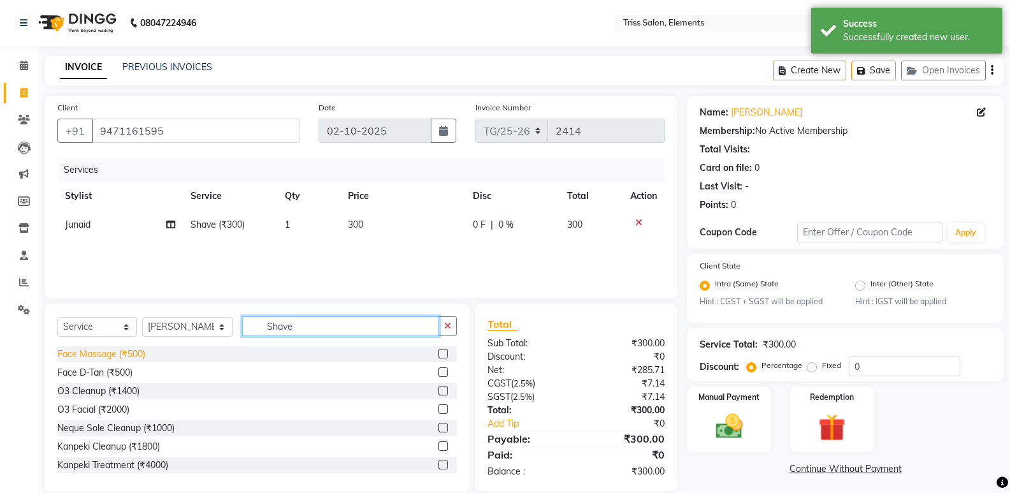
drag, startPoint x: 280, startPoint y: 326, endPoint x: 103, endPoint y: 358, distance: 180.7
click at [118, 351] on div "Select Service Product Membership Package Voucher Prepaid Gift Card Select Styl…" at bounding box center [257, 397] width 425 height 188
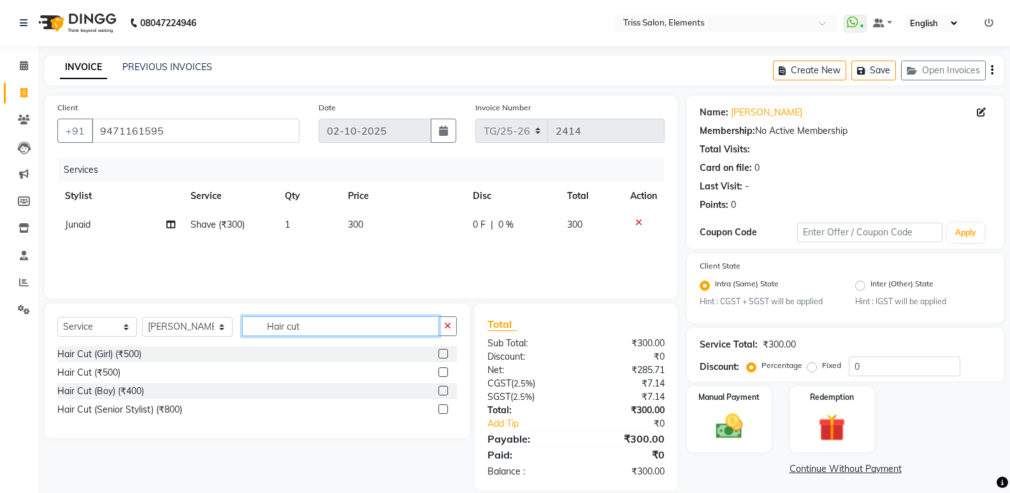
type input "Hair cut"
click at [441, 371] on label at bounding box center [444, 372] width 10 height 10
click at [441, 371] on input "checkbox" at bounding box center [443, 372] width 8 height 8
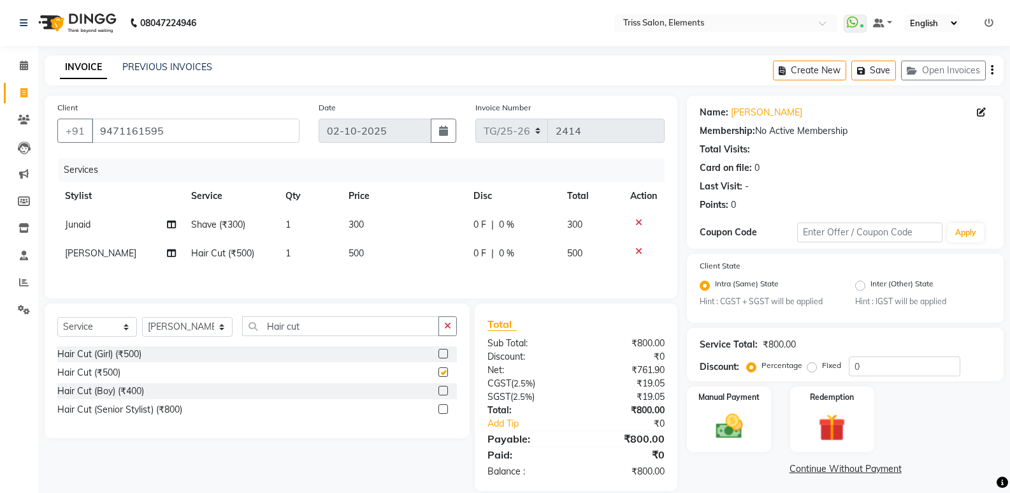
checkbox input "false"
drag, startPoint x: 289, startPoint y: 329, endPoint x: 198, endPoint y: 334, distance: 90.7
click at [201, 333] on div "Select Service Product Membership Package Voucher Prepaid Gift Card Select Styl…" at bounding box center [257, 331] width 400 height 30
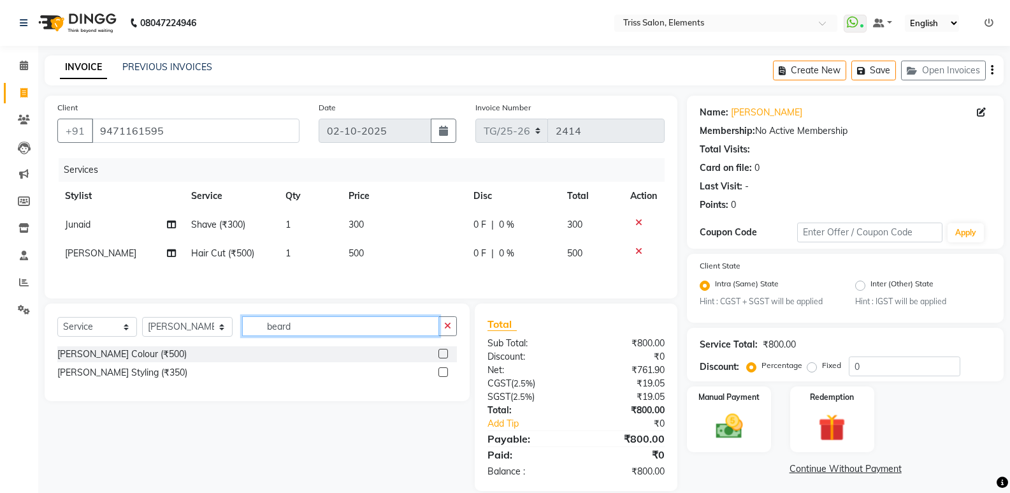
type input "beard"
drag, startPoint x: 445, startPoint y: 373, endPoint x: 388, endPoint y: 363, distance: 58.2
click at [443, 374] on label at bounding box center [444, 372] width 10 height 10
click at [443, 374] on input "checkbox" at bounding box center [443, 372] width 8 height 8
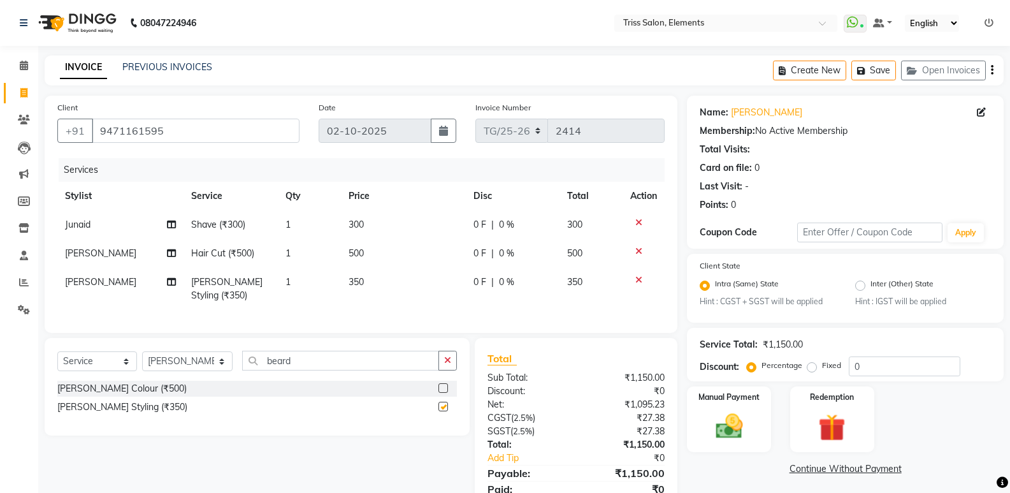
checkbox input "false"
click at [274, 370] on input "beard" at bounding box center [340, 361] width 197 height 20
drag, startPoint x: 294, startPoint y: 367, endPoint x: 185, endPoint y: 384, distance: 110.5
click at [189, 381] on div "Select Service Product Membership Package Voucher Prepaid Gift Card Select Styl…" at bounding box center [257, 366] width 400 height 30
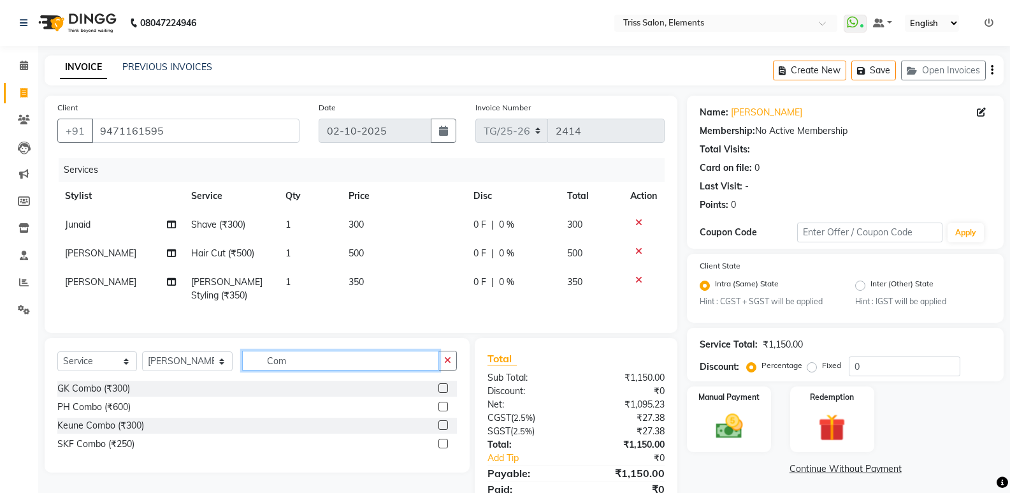
type input "Com"
drag, startPoint x: 446, startPoint y: 451, endPoint x: 428, endPoint y: 393, distance: 60.7
click at [444, 448] on label at bounding box center [444, 444] width 10 height 10
click at [444, 448] on input "checkbox" at bounding box center [443, 444] width 8 height 8
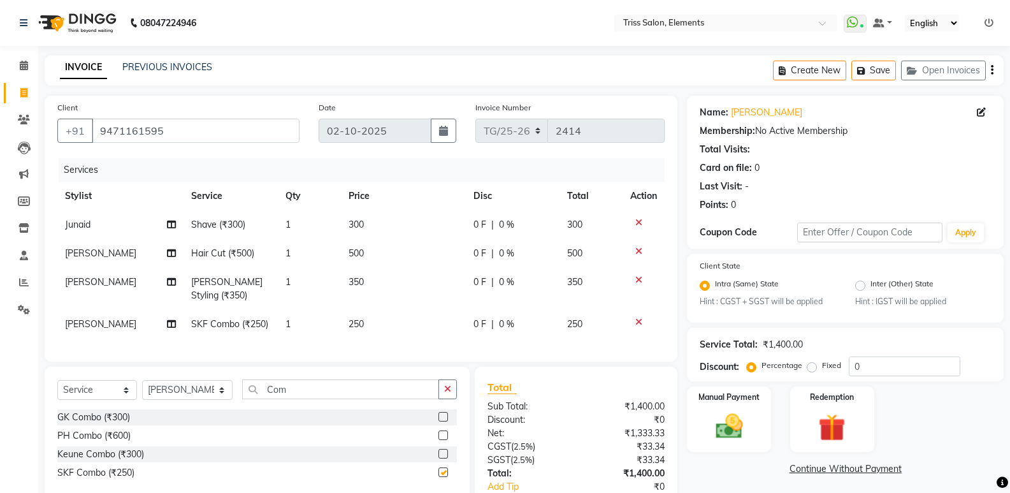
checkbox input "false"
click at [430, 312] on td "250" at bounding box center [403, 324] width 125 height 29
select select "66361"
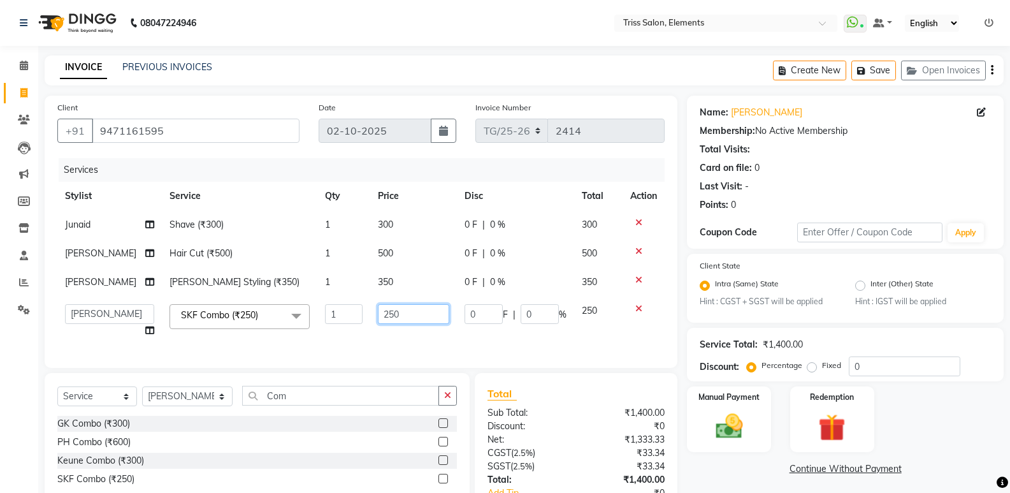
drag, startPoint x: 422, startPoint y: 317, endPoint x: 266, endPoint y: 349, distance: 159.4
click at [283, 347] on div "Services Stylist Service Qty Price Disc Total Action Junaid Shave (₹300) 1 300 …" at bounding box center [360, 256] width 607 height 197
type input "350"
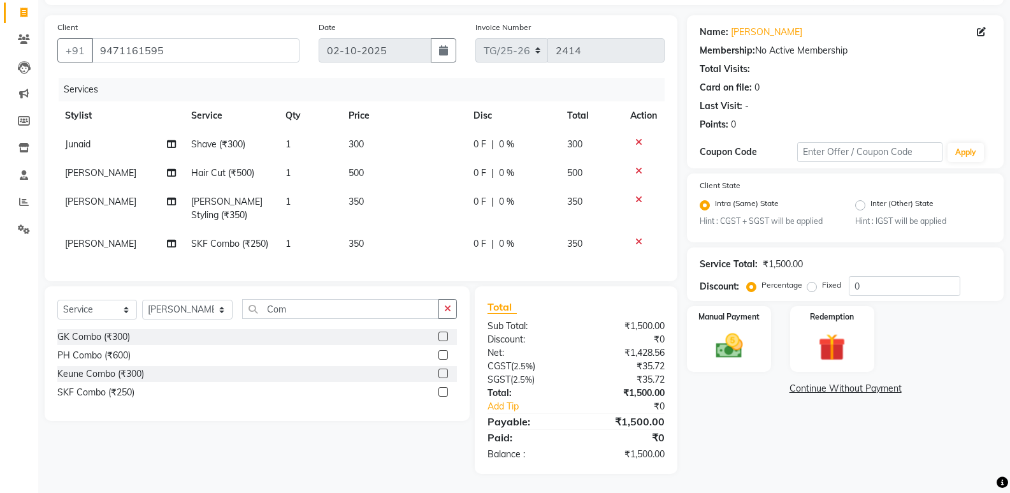
scroll to position [90, 0]
click at [746, 472] on div "Name: [PERSON_NAME] Membership: No Active Membership Total Visits: Card on file…" at bounding box center [850, 244] width 326 height 458
drag, startPoint x: 745, startPoint y: 300, endPoint x: 523, endPoint y: 364, distance: 230.8
click at [523, 364] on div "Client [PHONE_NUMBER] Date [DATE] Invoice Number TG/25-26 2414 Services Stylist…" at bounding box center [524, 244] width 978 height 458
type input "10"
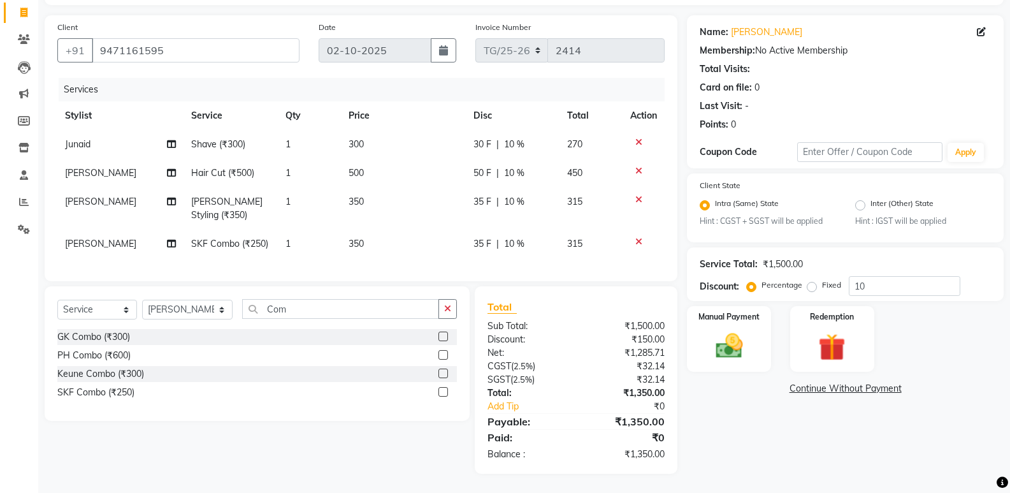
click at [725, 439] on div "Name: [PERSON_NAME] Membership: No Active Membership Total Visits: Card on file…" at bounding box center [850, 244] width 326 height 458
click at [724, 331] on img at bounding box center [728, 346] width 45 height 33
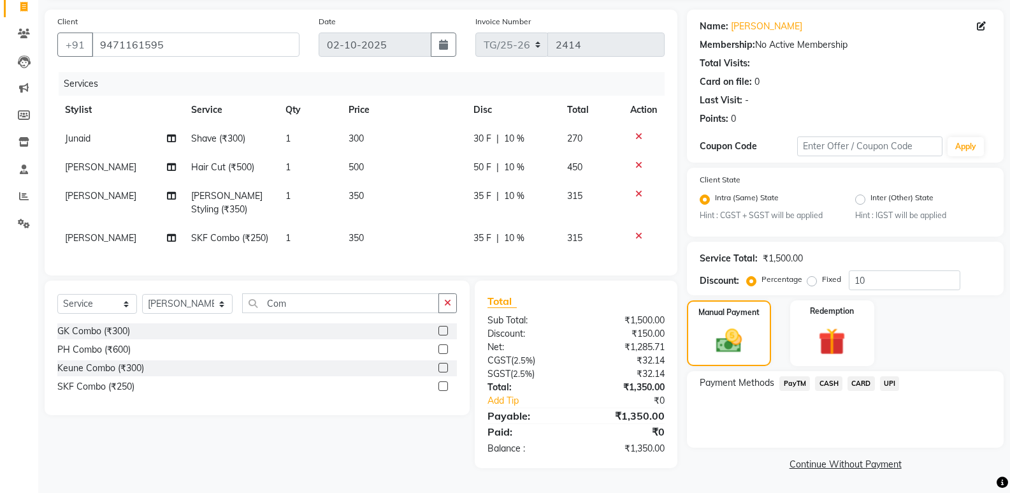
click at [798, 384] on span "PayTM" at bounding box center [795, 383] width 31 height 15
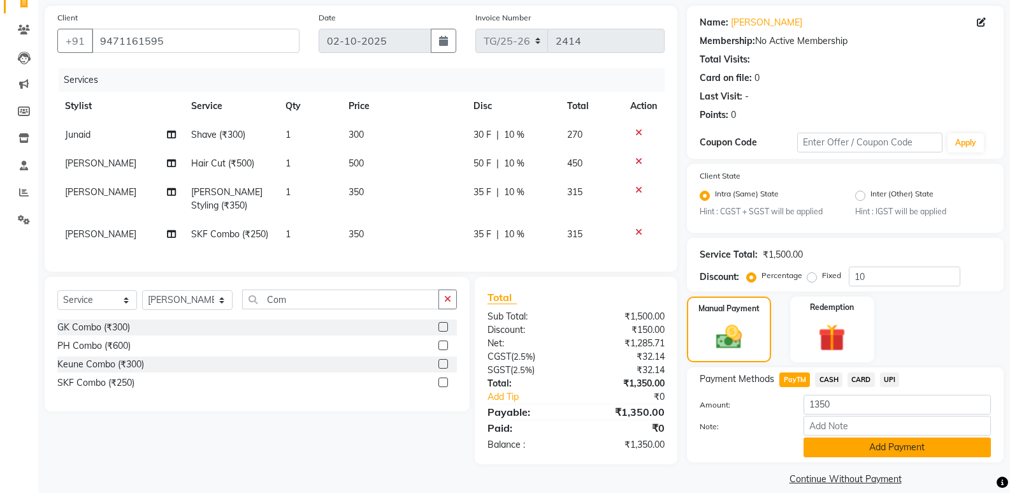
click at [872, 449] on button "Add Payment" at bounding box center [897, 447] width 187 height 20
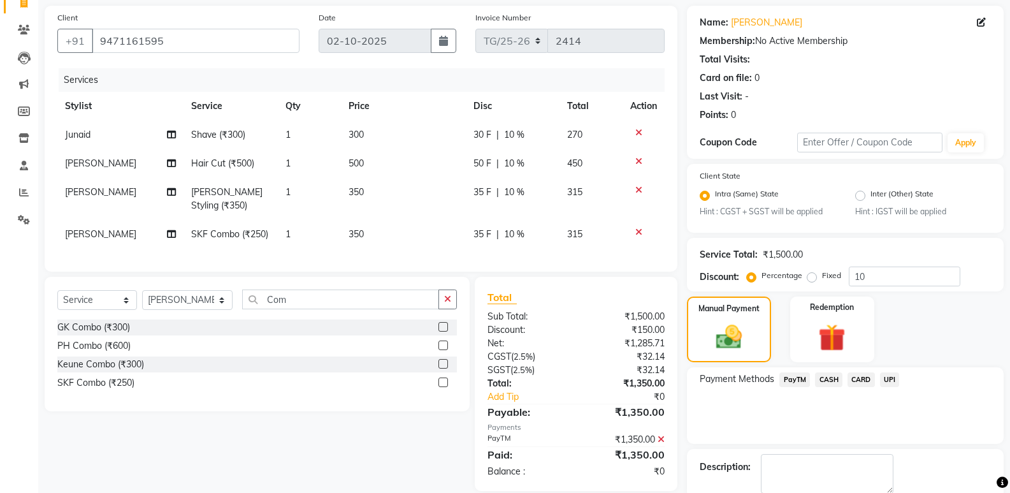
scroll to position [158, 0]
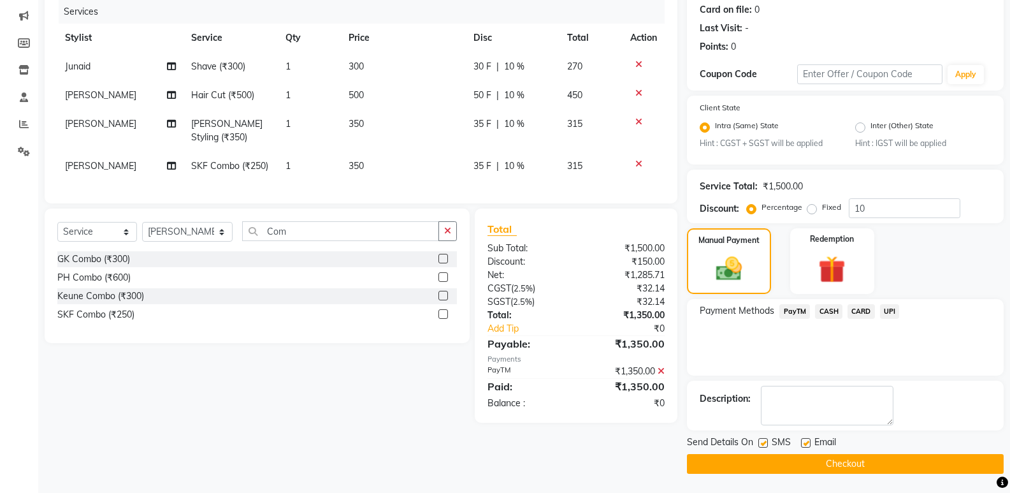
click at [871, 468] on button "Checkout" at bounding box center [845, 464] width 317 height 20
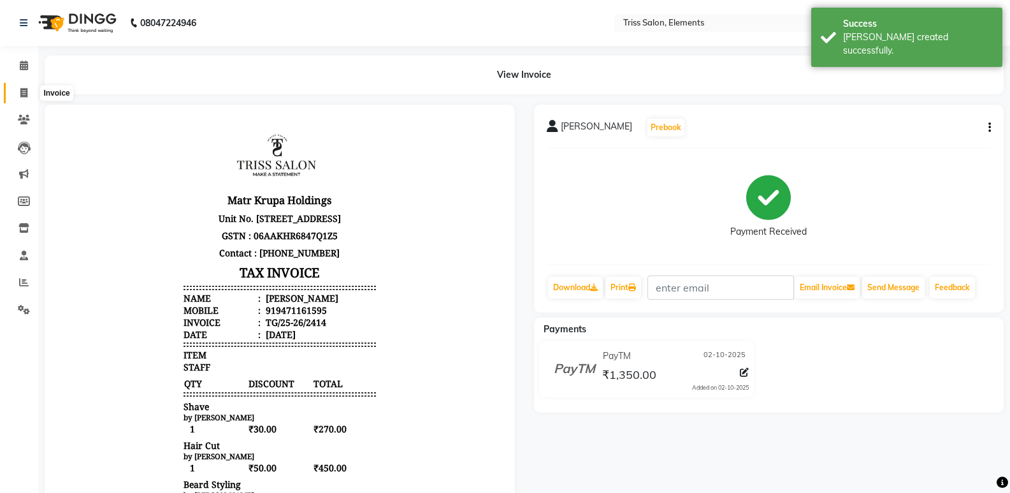
click at [28, 96] on span at bounding box center [24, 93] width 22 height 15
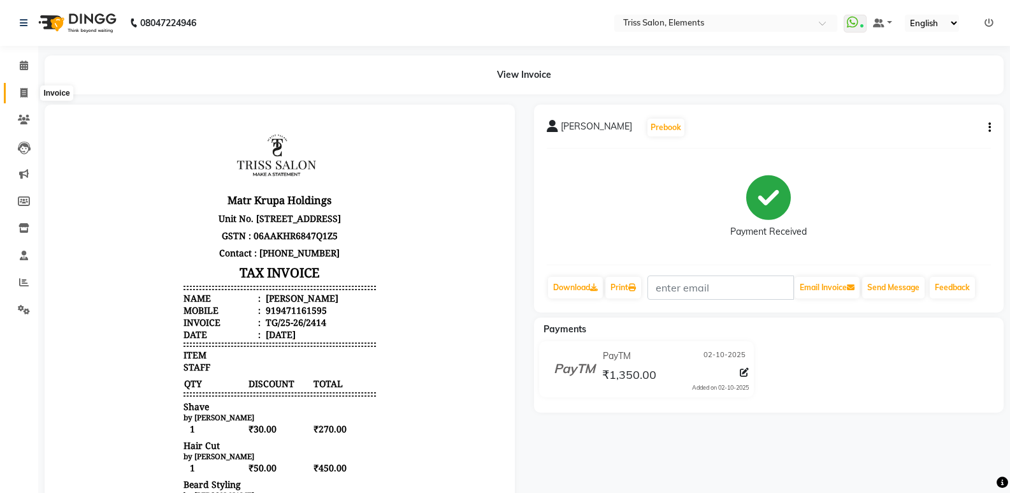
select select "service"
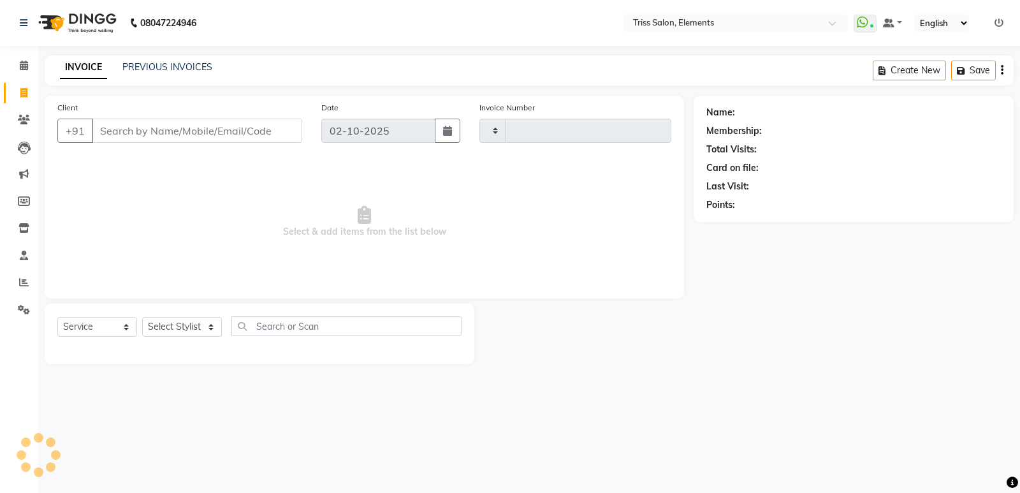
type input "2415"
select select "4303"
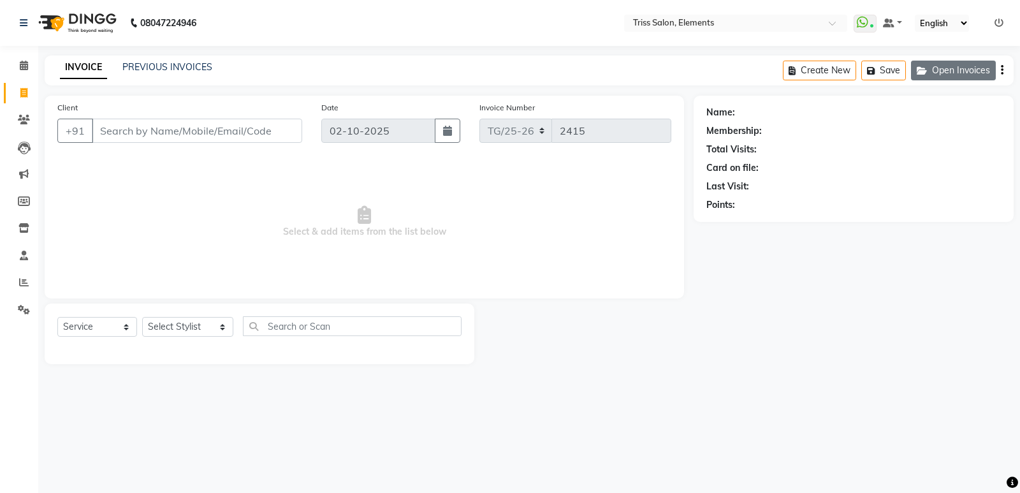
click at [941, 77] on button "Open Invoices" at bounding box center [953, 71] width 85 height 20
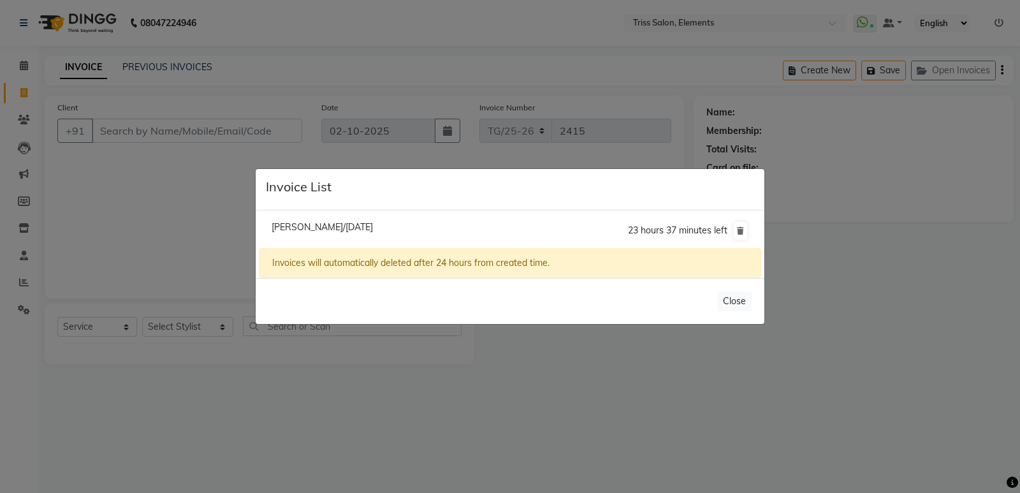
click at [312, 221] on li "[PERSON_NAME]/[DATE] 23 hours 37 minutes left" at bounding box center [510, 231] width 502 height 36
click at [311, 231] on span "[PERSON_NAME]/[DATE]" at bounding box center [322, 226] width 101 height 11
type input "9643005157"
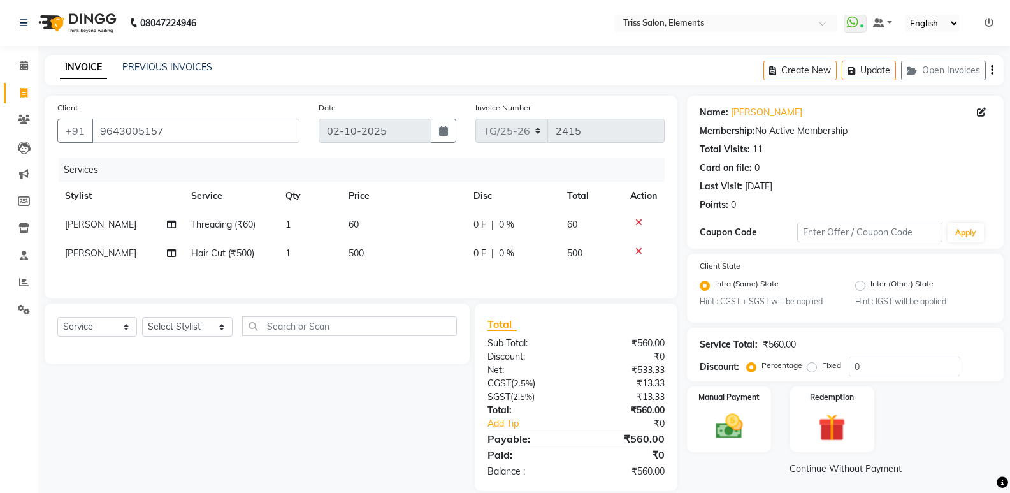
scroll to position [19, 0]
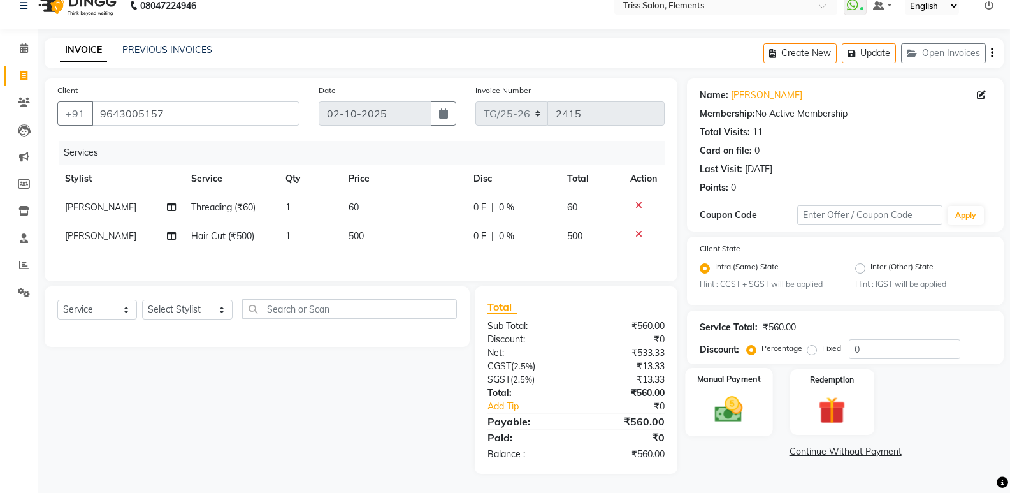
click at [731, 397] on img at bounding box center [728, 409] width 45 height 33
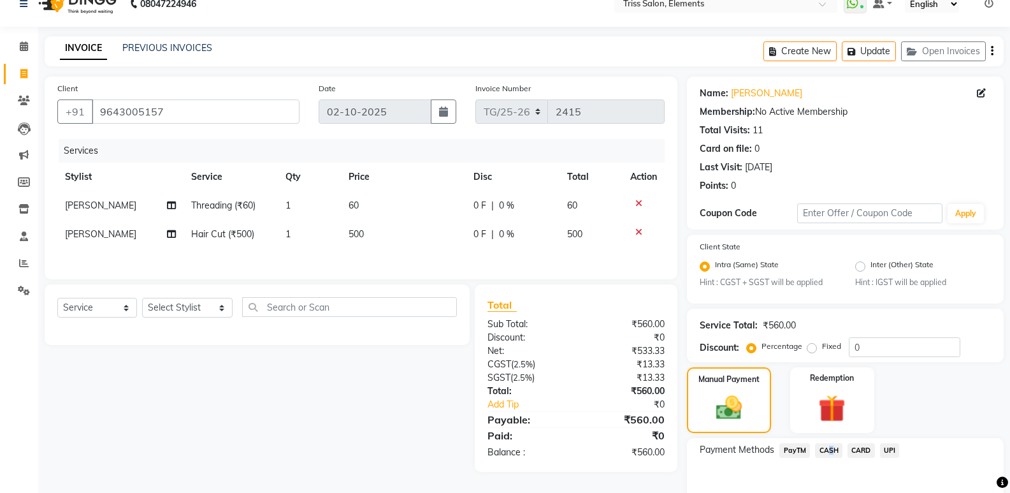
click at [827, 446] on span "CASH" at bounding box center [828, 450] width 27 height 15
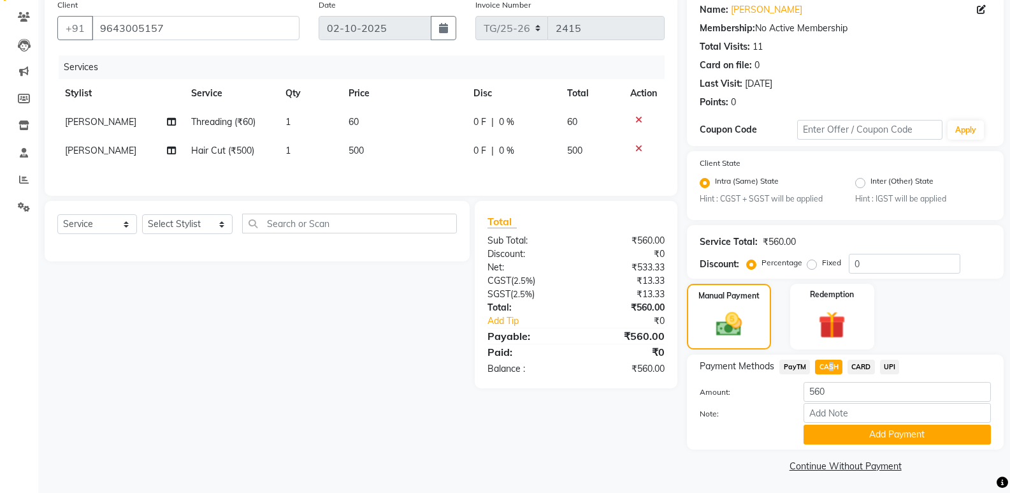
scroll to position [105, 0]
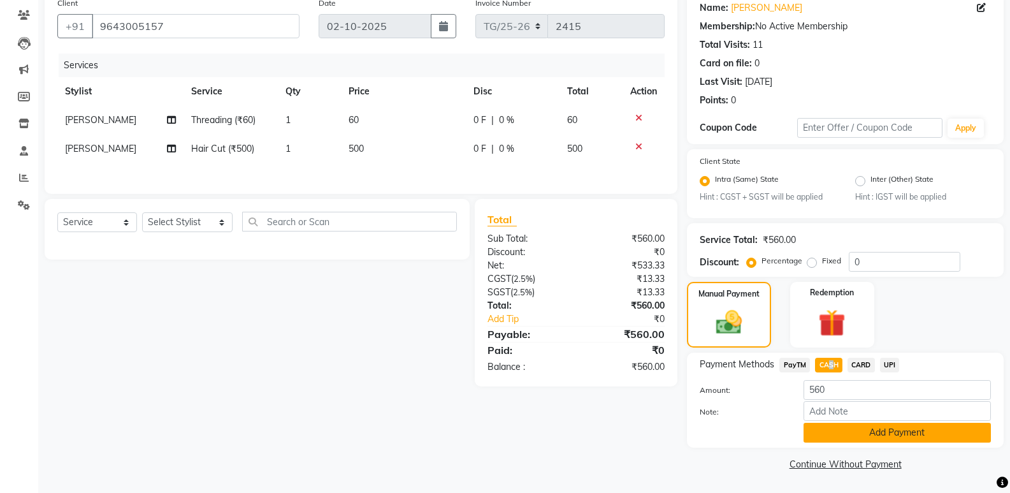
click at [869, 428] on button "Add Payment" at bounding box center [897, 433] width 187 height 20
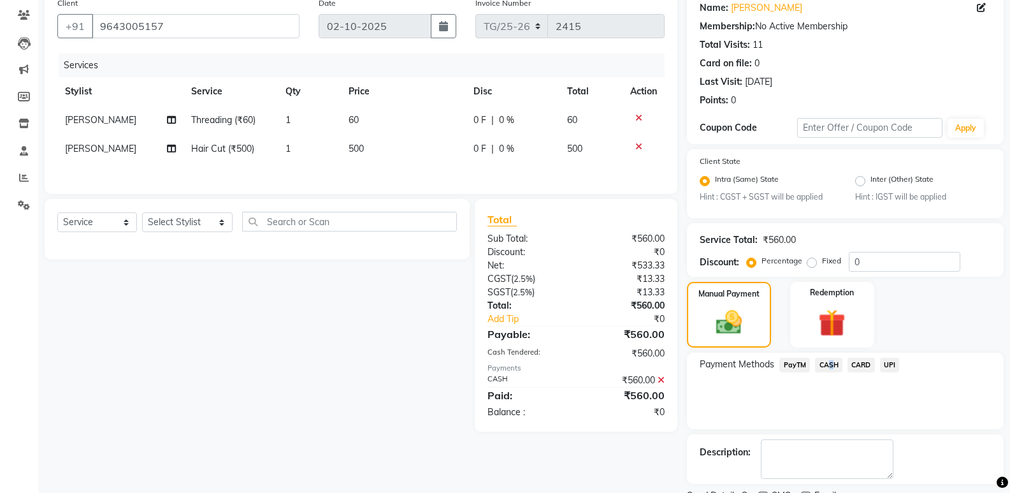
scroll to position [158, 0]
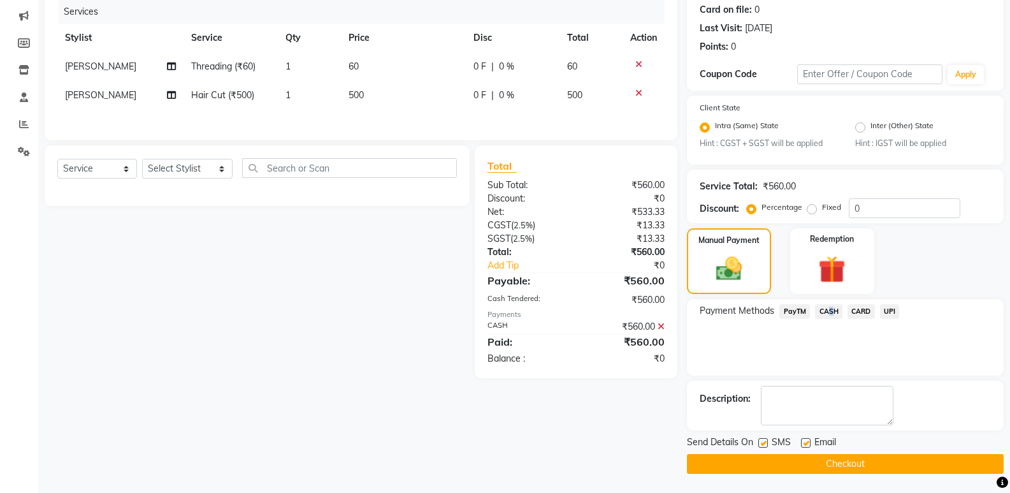
click at [810, 464] on button "Checkout" at bounding box center [845, 464] width 317 height 20
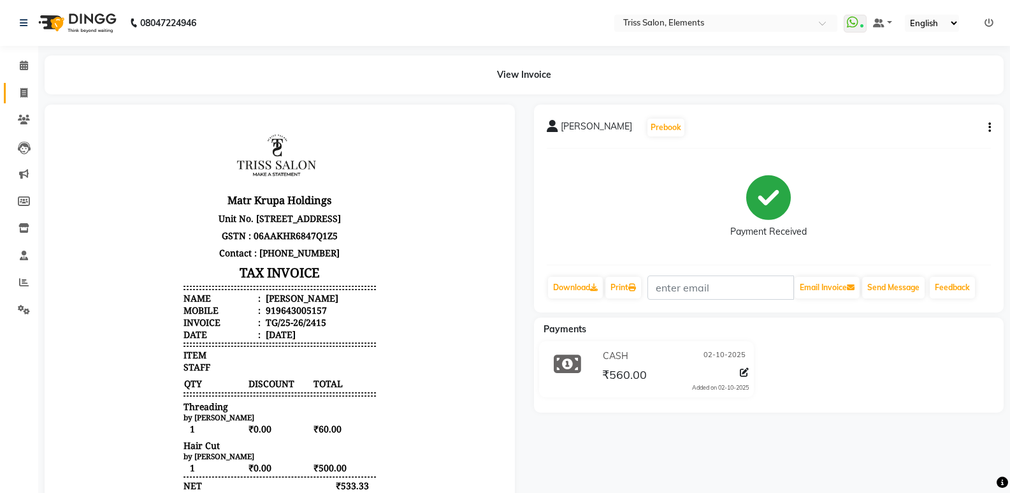
click at [9, 93] on link "Invoice" at bounding box center [19, 93] width 31 height 21
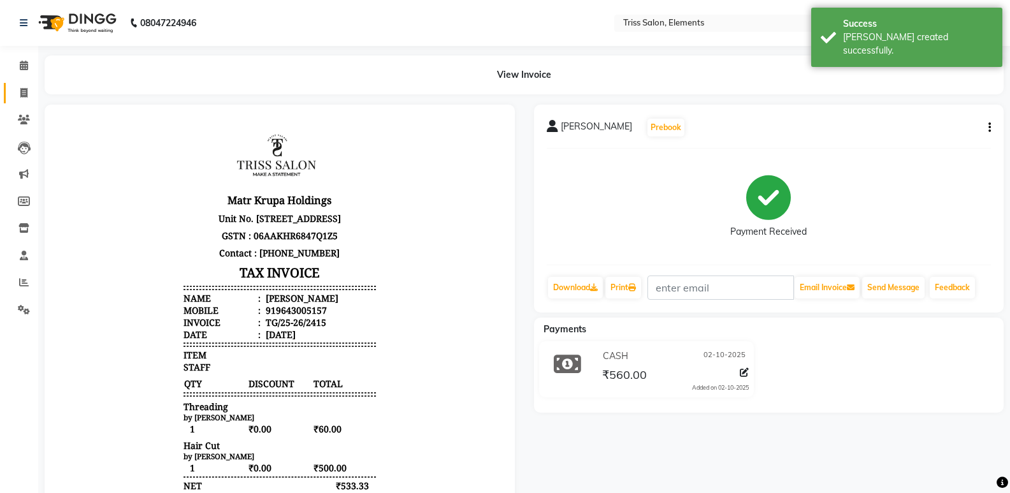
select select "service"
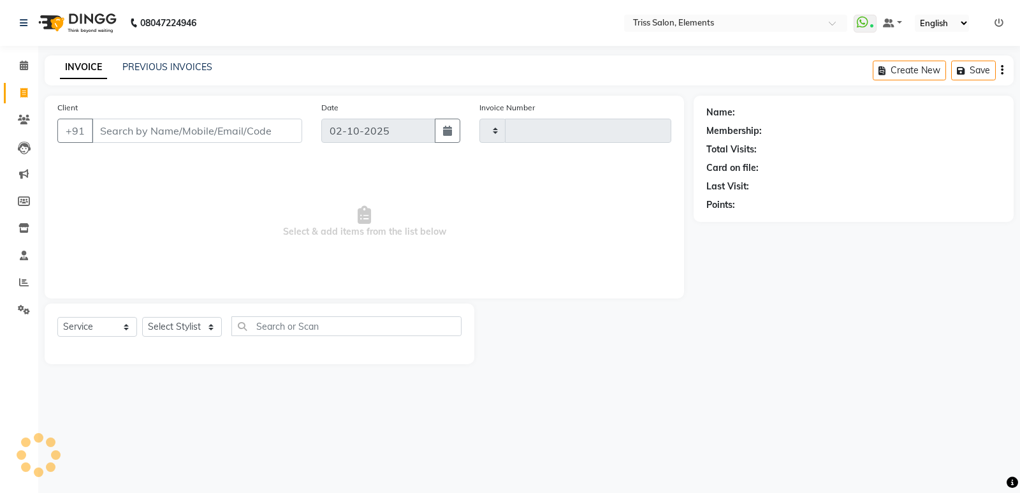
type input "2416"
select select "4303"
click at [96, 27] on img at bounding box center [76, 23] width 87 height 36
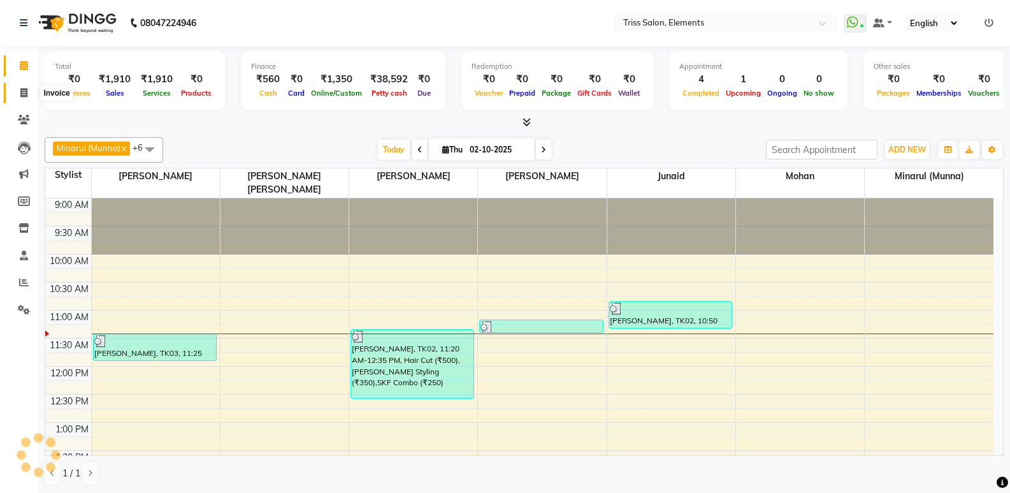
click at [18, 99] on span at bounding box center [24, 93] width 22 height 15
select select "service"
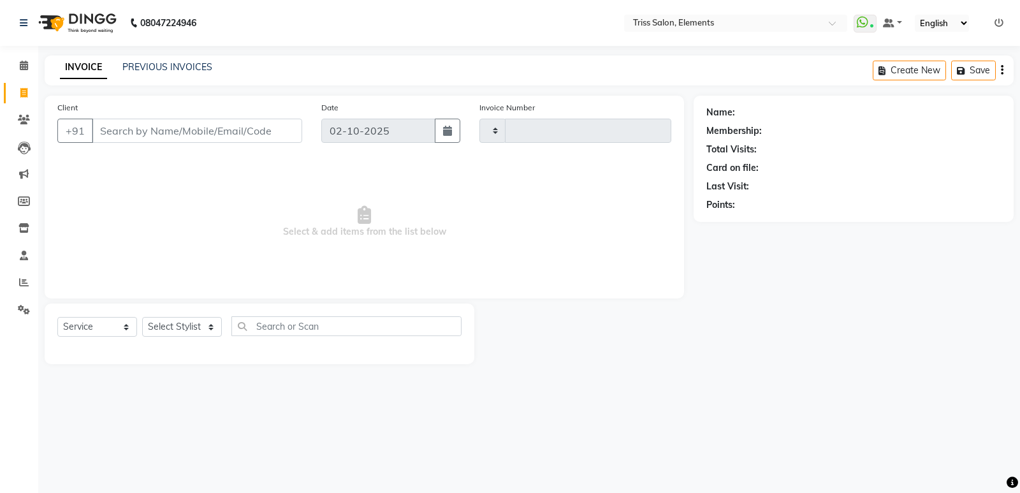
type input "2416"
select select "4303"
click at [84, 27] on img at bounding box center [76, 23] width 87 height 36
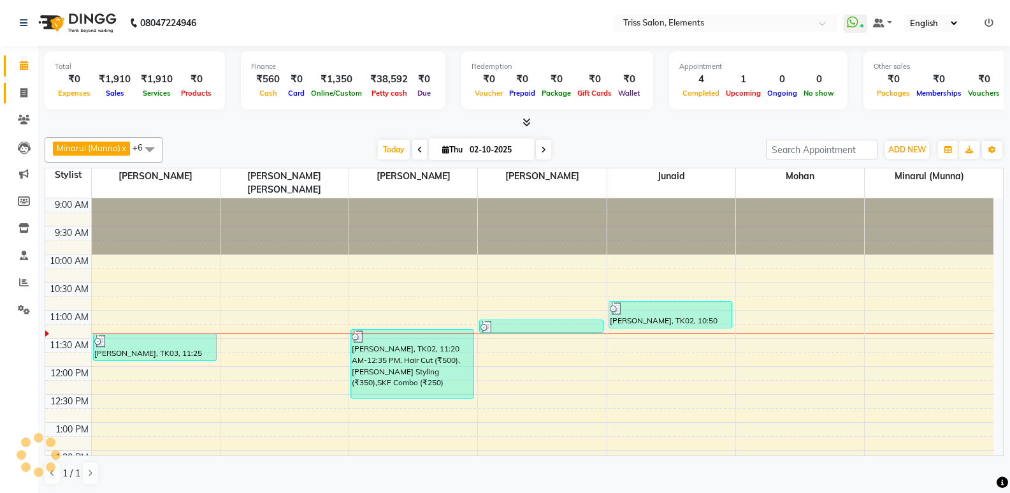
click at [16, 102] on link "Invoice" at bounding box center [19, 93] width 31 height 21
select select "service"
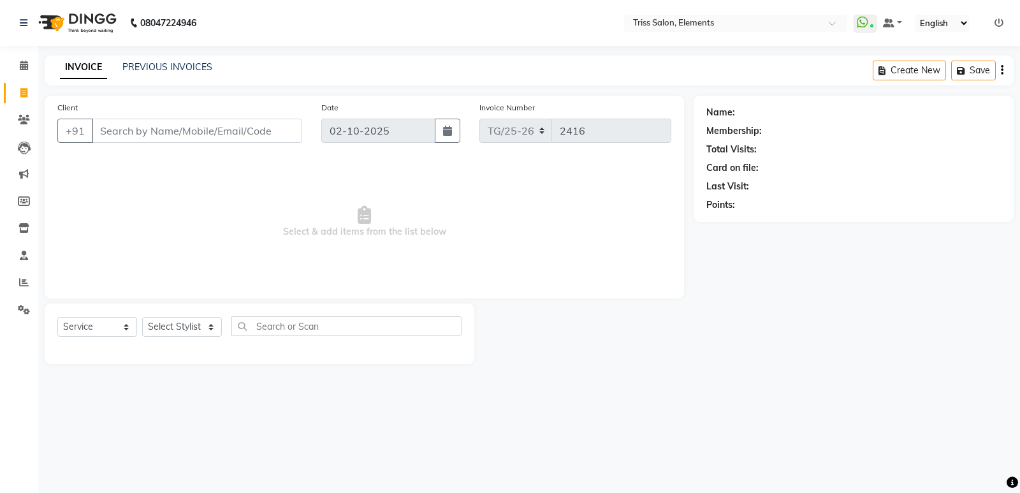
click at [70, 27] on img at bounding box center [76, 23] width 87 height 36
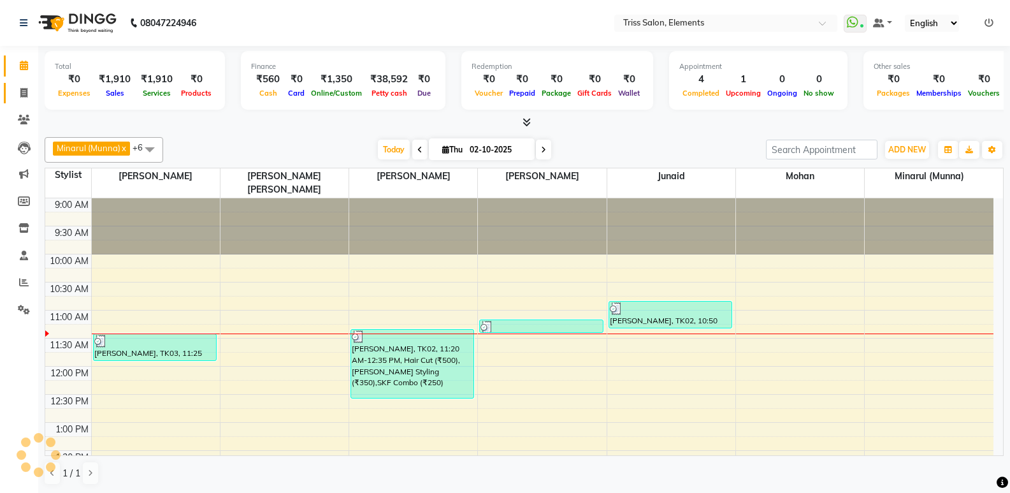
click at [25, 101] on link "Invoice" at bounding box center [19, 93] width 31 height 21
select select "service"
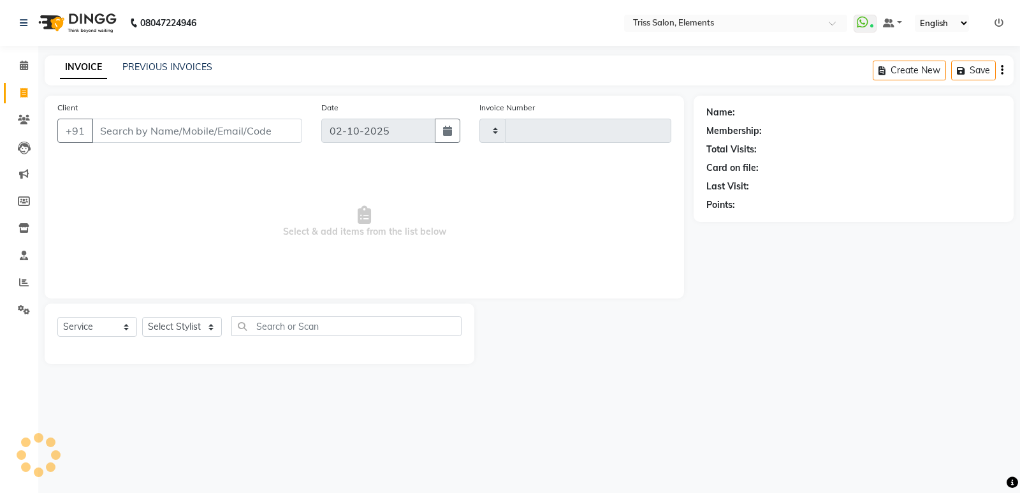
type input "2416"
select select "4303"
drag, startPoint x: 93, startPoint y: 28, endPoint x: 37, endPoint y: 75, distance: 72.9
click at [93, 28] on img at bounding box center [76, 23] width 87 height 36
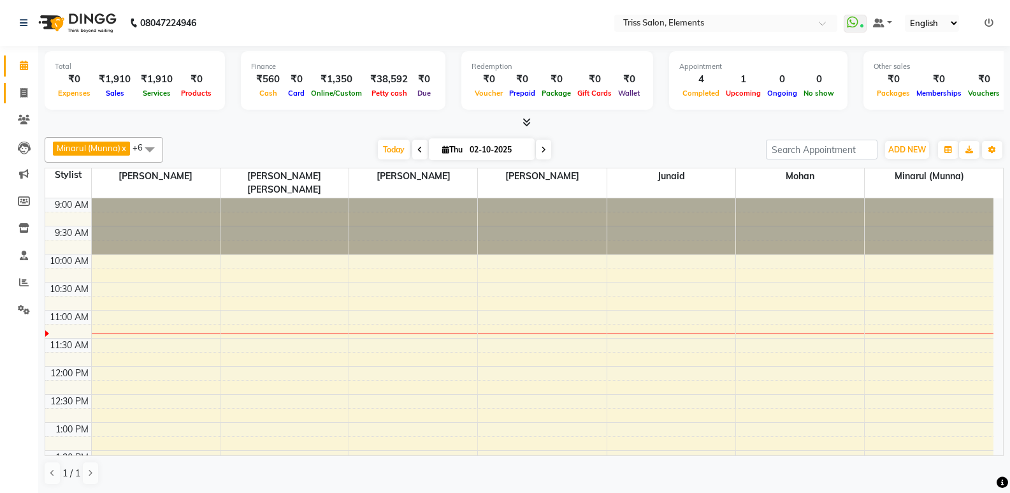
click at [6, 101] on link "Invoice" at bounding box center [19, 93] width 31 height 21
select select "service"
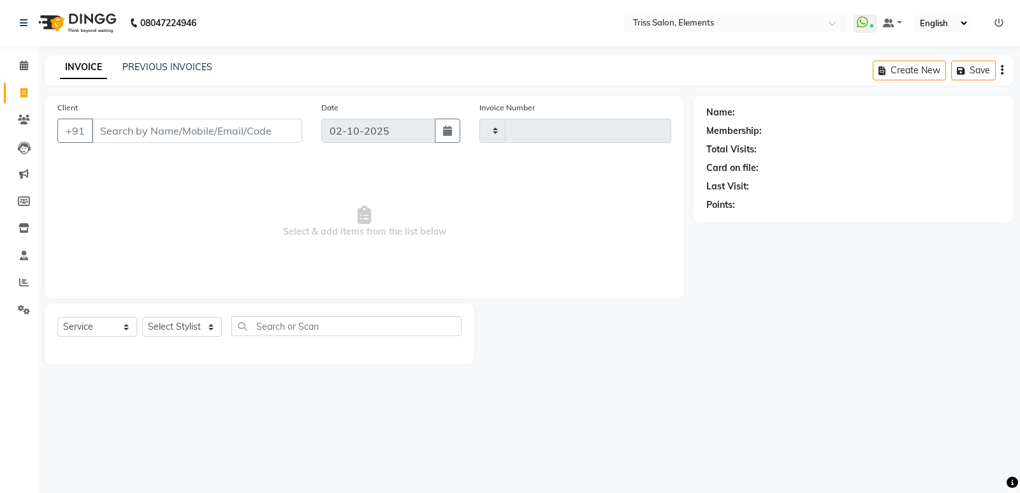
type input "2416"
select select "4303"
click at [99, 17] on img at bounding box center [76, 23] width 87 height 36
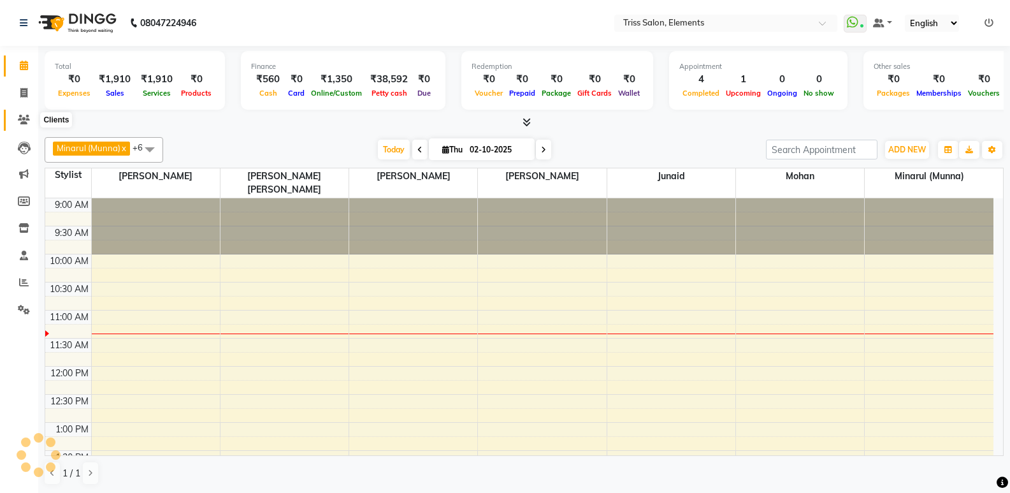
scroll to position [113, 0]
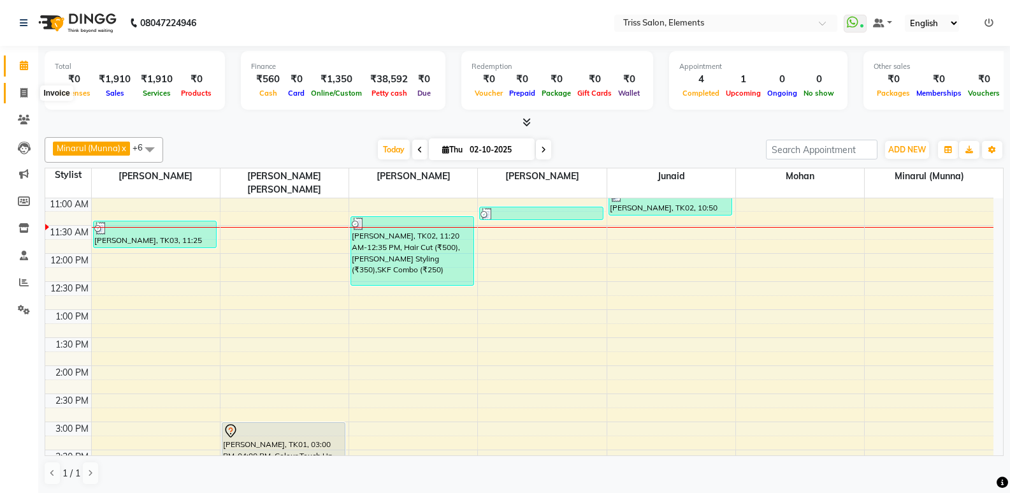
click at [13, 98] on span at bounding box center [24, 93] width 22 height 15
select select "service"
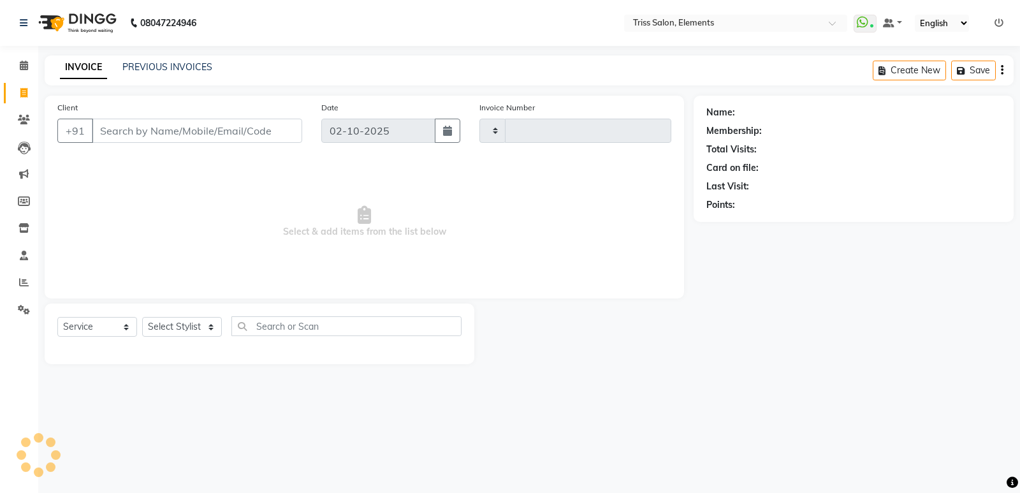
type input "2416"
select select "4303"
click at [66, 24] on img at bounding box center [76, 23] width 87 height 36
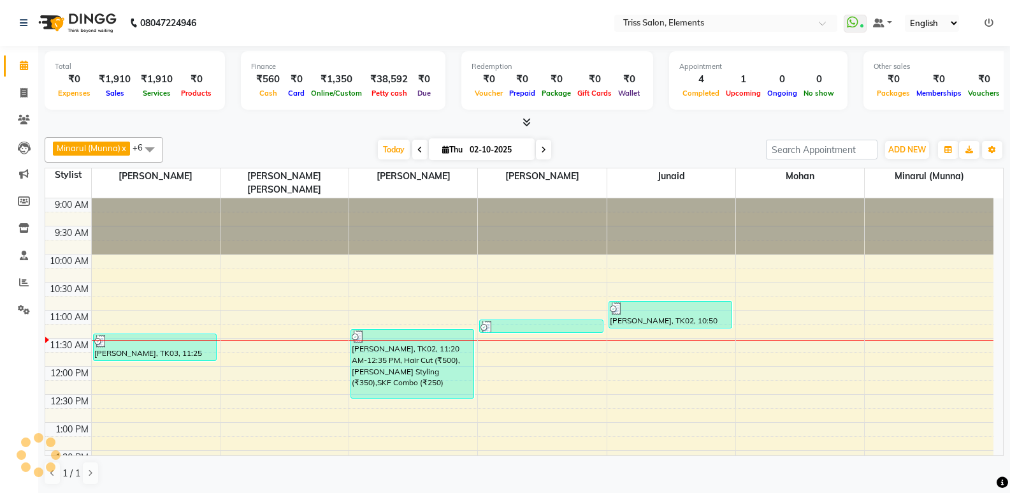
click at [17, 105] on li "Invoice" at bounding box center [19, 93] width 38 height 27
click at [0, 84] on li "Invoice" at bounding box center [19, 93] width 38 height 27
drag, startPoint x: 32, startPoint y: 87, endPoint x: 25, endPoint y: 94, distance: 9.5
click at [39, 90] on div "Total ₹0 Expenses ₹1,910 Sales ₹1,910 Services ₹0 Products Finance ₹560 Cash ₹0…" at bounding box center [524, 269] width 972 height 447
click at [25, 94] on icon at bounding box center [23, 93] width 7 height 10
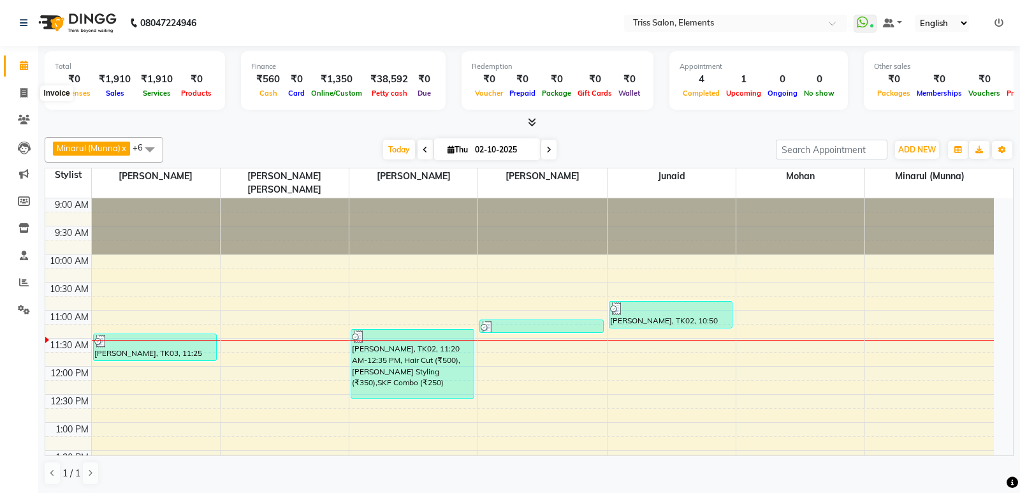
select select "service"
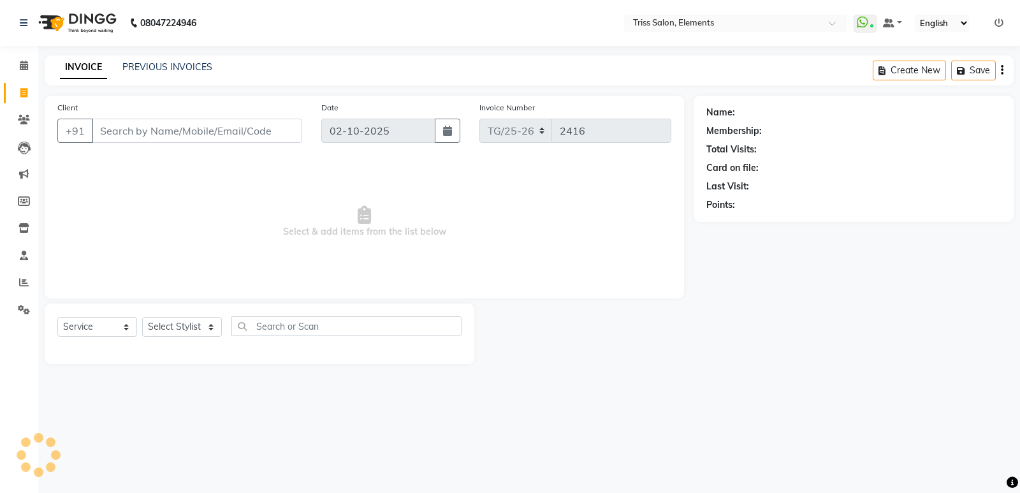
click at [74, 10] on img at bounding box center [76, 23] width 87 height 36
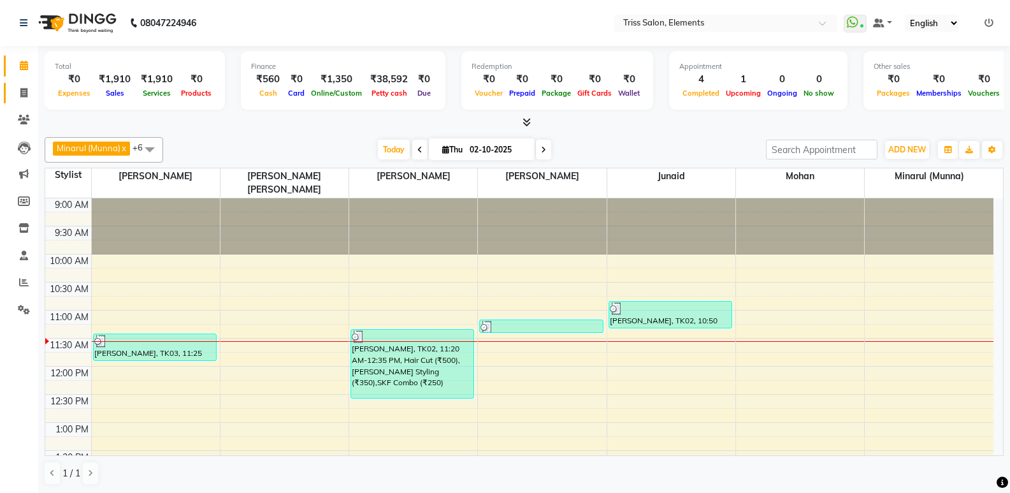
drag, startPoint x: 20, startPoint y: 103, endPoint x: 26, endPoint y: 90, distance: 14.8
click at [20, 101] on li "Invoice" at bounding box center [19, 93] width 38 height 27
click at [17, 101] on link "Invoice" at bounding box center [19, 93] width 31 height 21
select select "service"
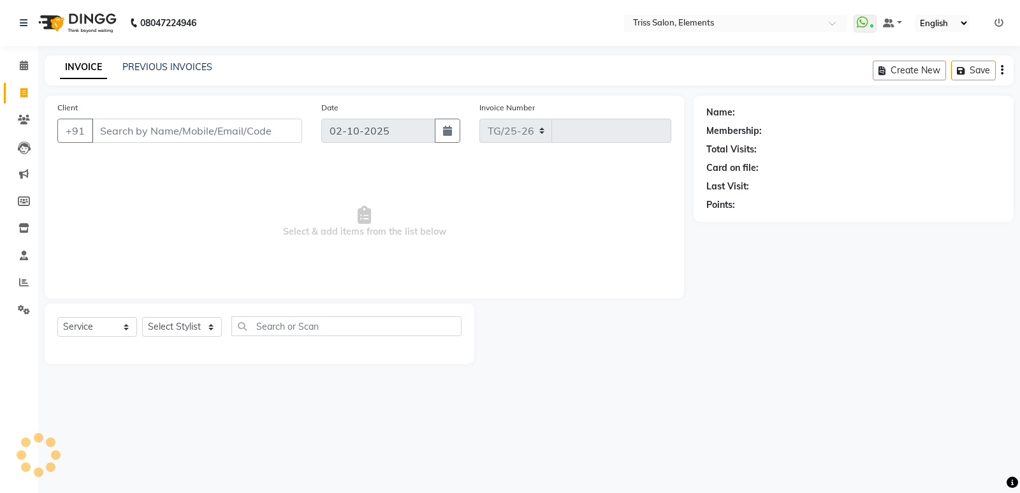
select select "4303"
type input "2416"
click at [82, 29] on img at bounding box center [76, 23] width 87 height 36
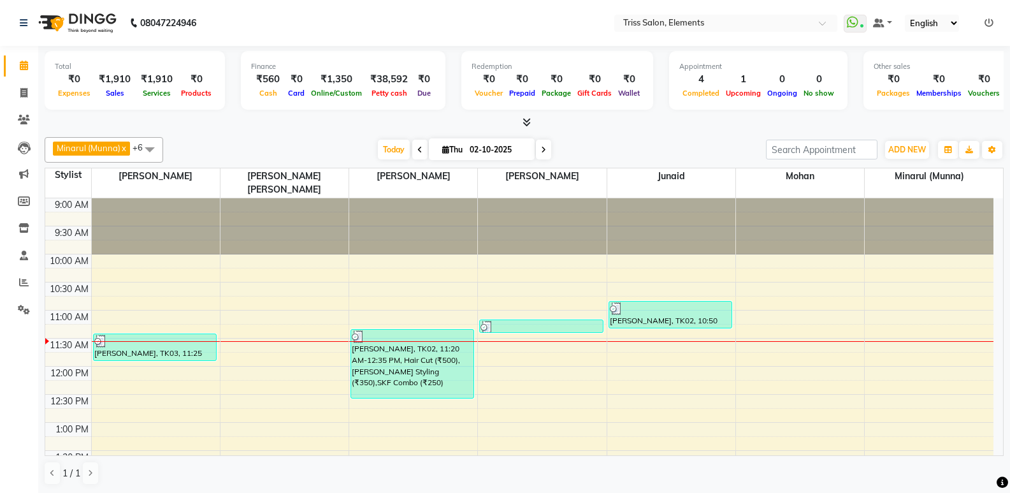
click at [527, 120] on icon at bounding box center [527, 122] width 8 height 10
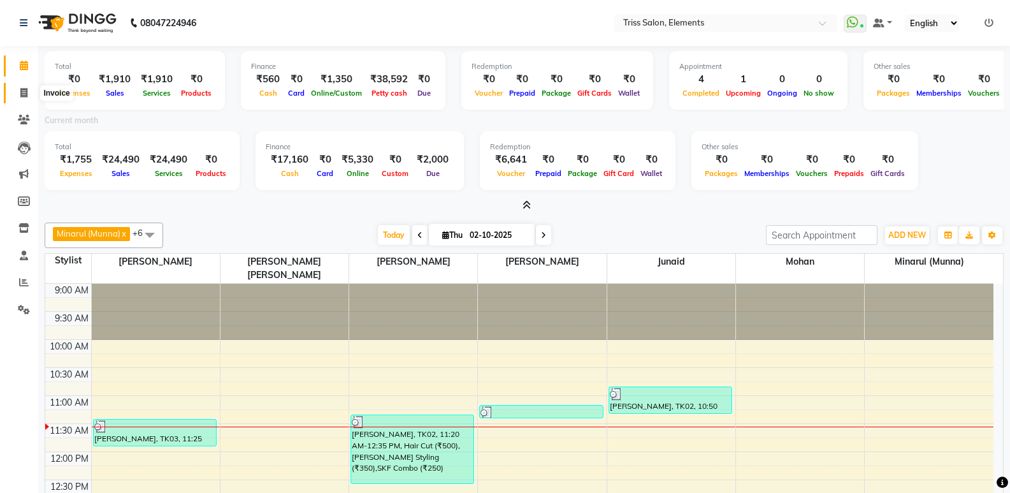
click at [25, 93] on icon at bounding box center [23, 93] width 7 height 10
select select "service"
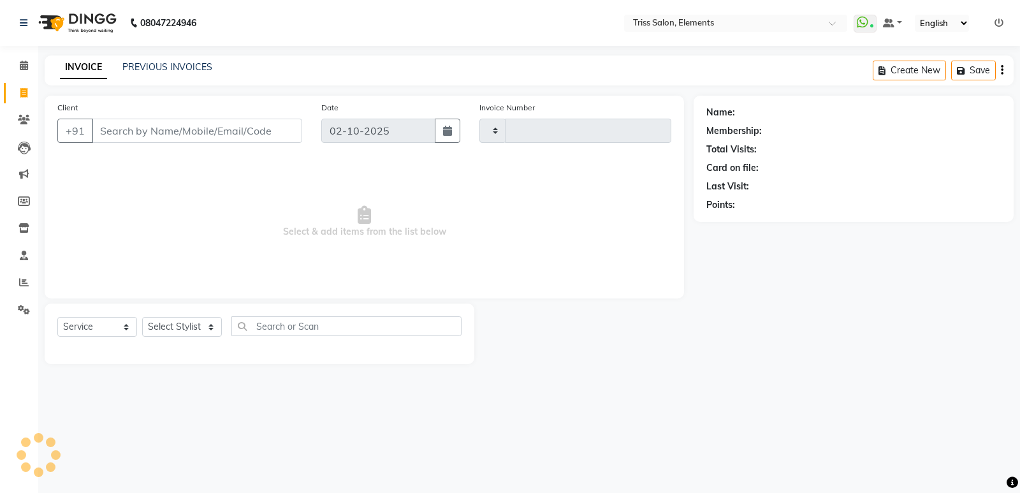
click at [68, 20] on img at bounding box center [76, 23] width 87 height 36
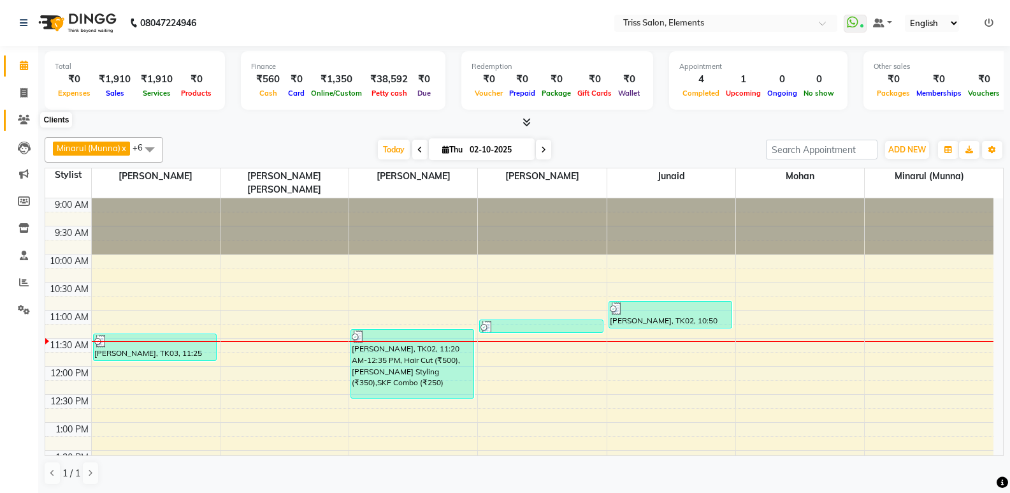
click at [29, 122] on icon at bounding box center [24, 120] width 12 height 10
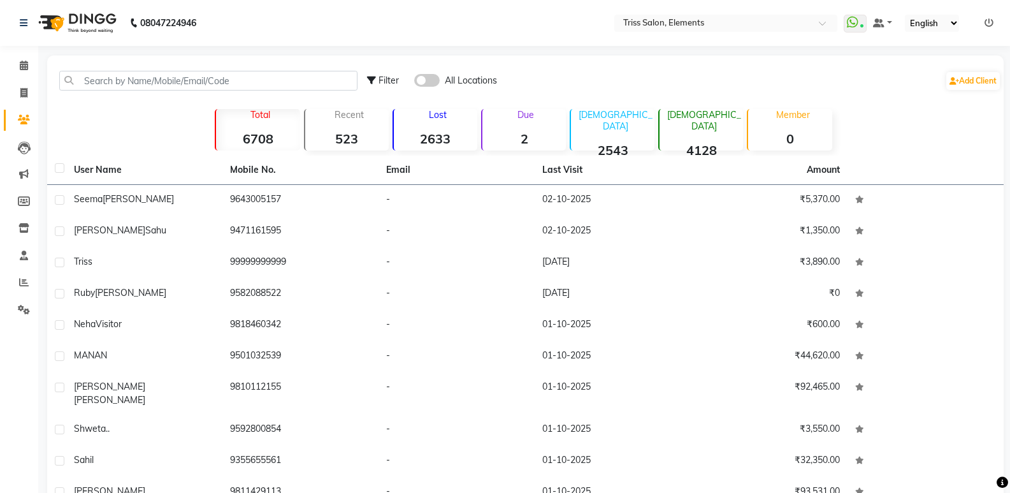
click at [9, 105] on li "Invoice" at bounding box center [19, 93] width 38 height 27
click at [108, 82] on input "text" at bounding box center [208, 81] width 298 height 20
click at [25, 91] on icon at bounding box center [23, 93] width 7 height 10
select select "service"
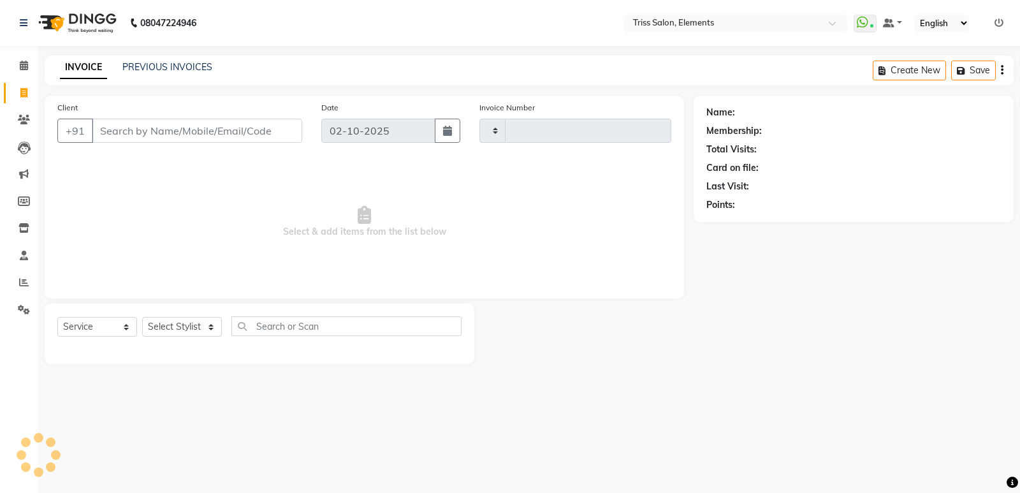
type input "2416"
select select "4303"
click at [119, 135] on input "Client" at bounding box center [197, 131] width 210 height 24
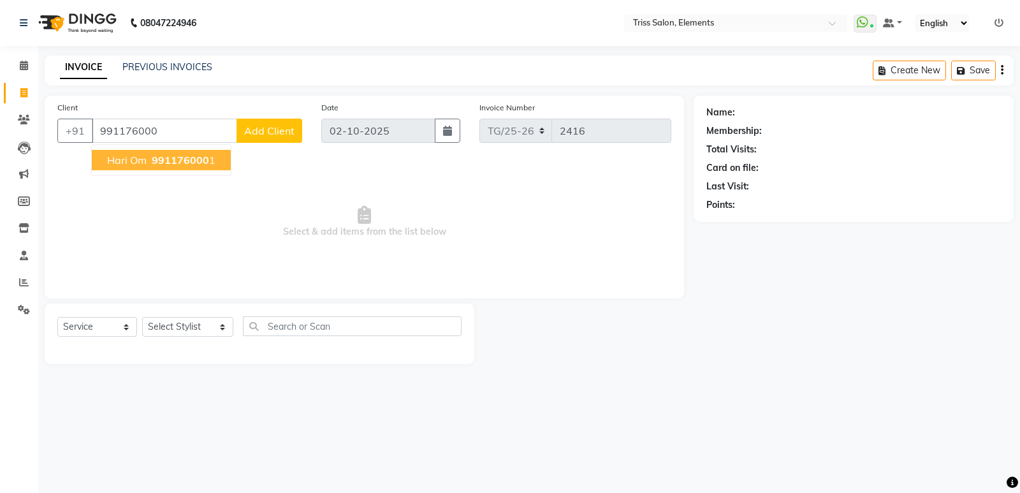
click at [117, 156] on span "hari om" at bounding box center [127, 160] width 40 height 13
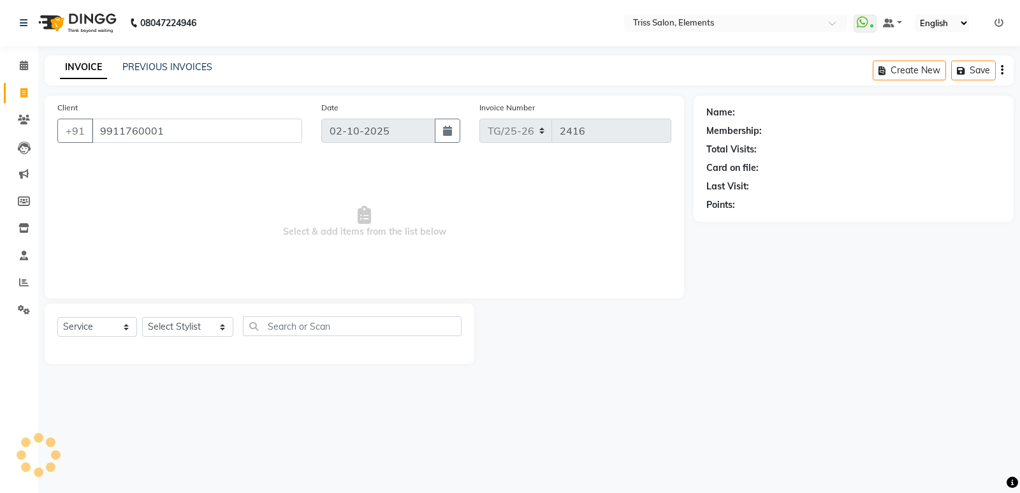
type input "9911760001"
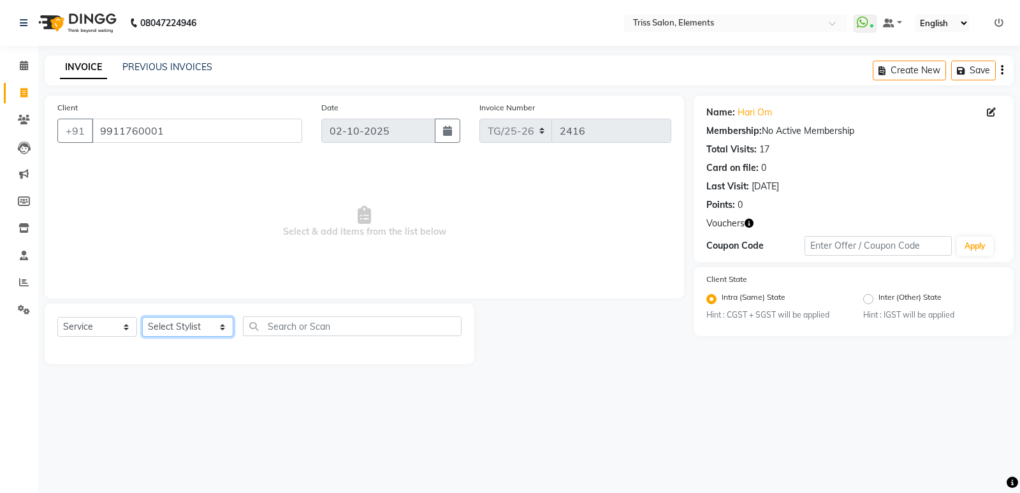
click at [155, 321] on select "Select Stylist Ankit ([PERSON_NAME]) [PERSON_NAME] ([PERSON_NAME]) [PERSON_NAME…" at bounding box center [187, 327] width 91 height 20
select select "66361"
click at [142, 317] on select "Select Stylist Ankit ([PERSON_NAME]) [PERSON_NAME] ([PERSON_NAME]) [PERSON_NAME…" at bounding box center [187, 327] width 91 height 20
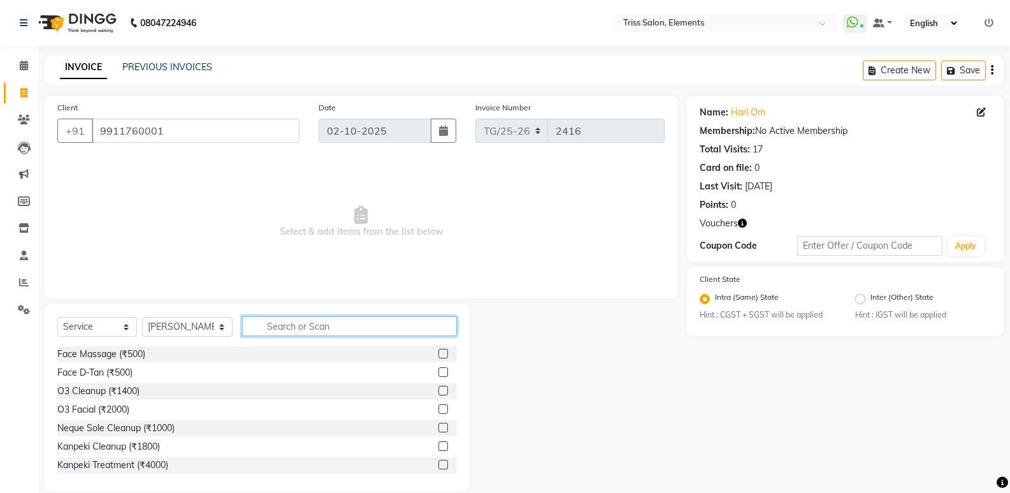
click at [310, 321] on input "text" at bounding box center [349, 326] width 215 height 20
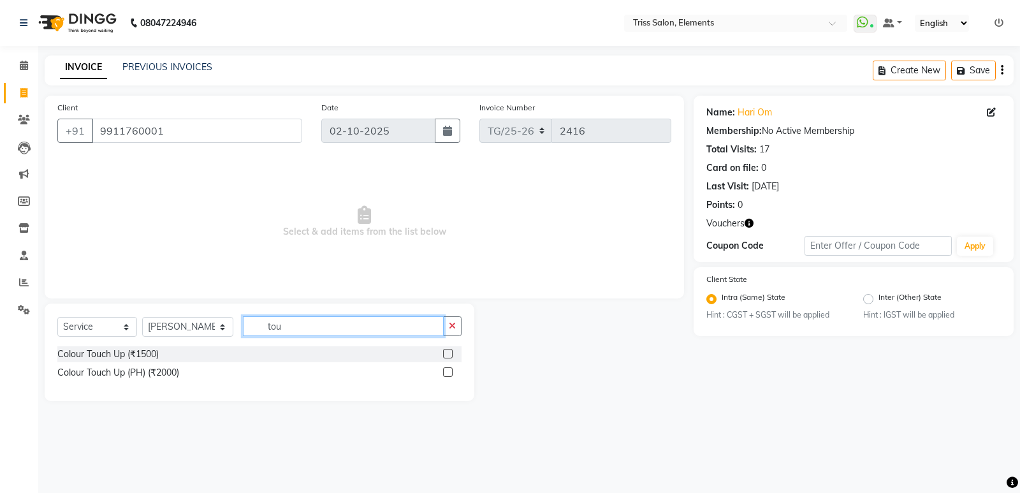
type input "tou"
click at [453, 368] on div at bounding box center [452, 373] width 18 height 16
click at [447, 370] on label at bounding box center [448, 372] width 10 height 10
click at [447, 370] on input "checkbox" at bounding box center [447, 372] width 8 height 8
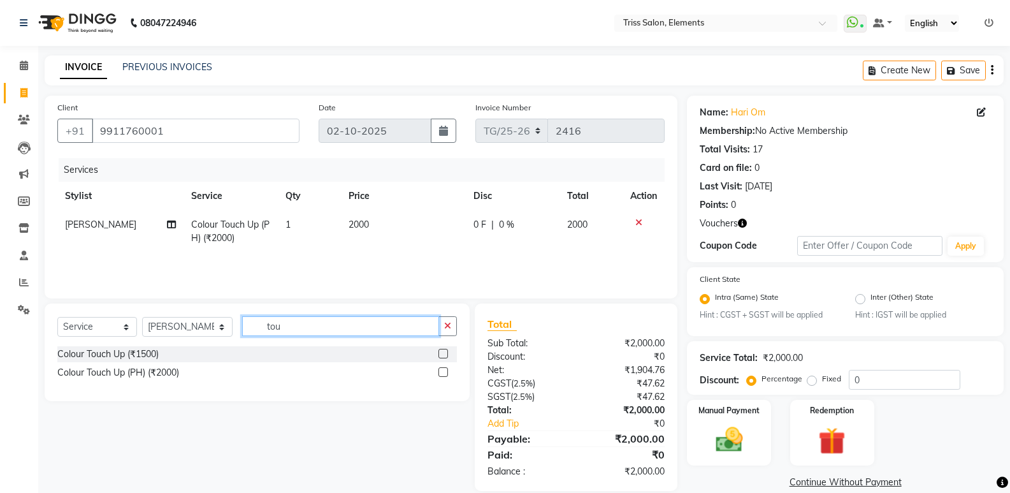
checkbox input "false"
drag, startPoint x: 320, startPoint y: 330, endPoint x: 266, endPoint y: 326, distance: 53.7
click at [268, 326] on input "tou" at bounding box center [340, 326] width 197 height 20
type input "t"
type input "j"
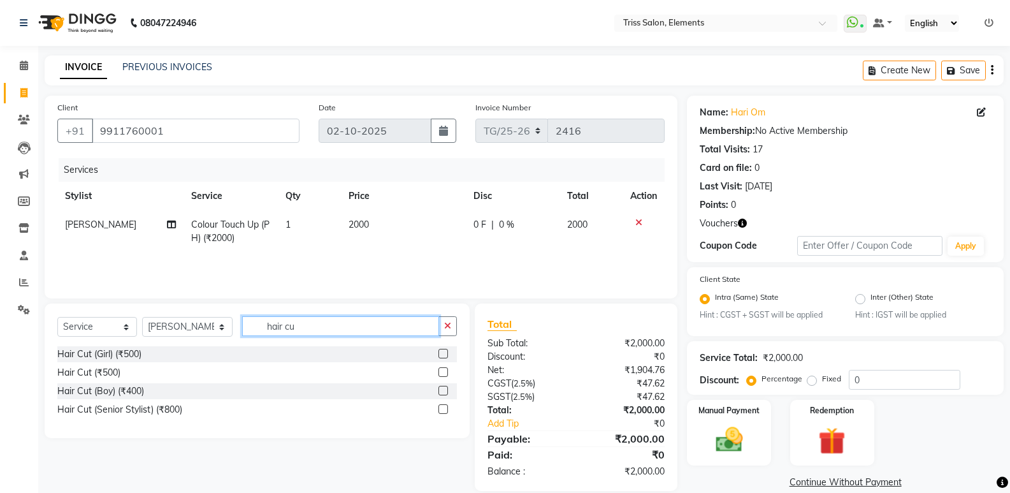
type input "hair cu"
click at [447, 373] on label at bounding box center [444, 372] width 10 height 10
click at [447, 373] on input "checkbox" at bounding box center [443, 372] width 8 height 8
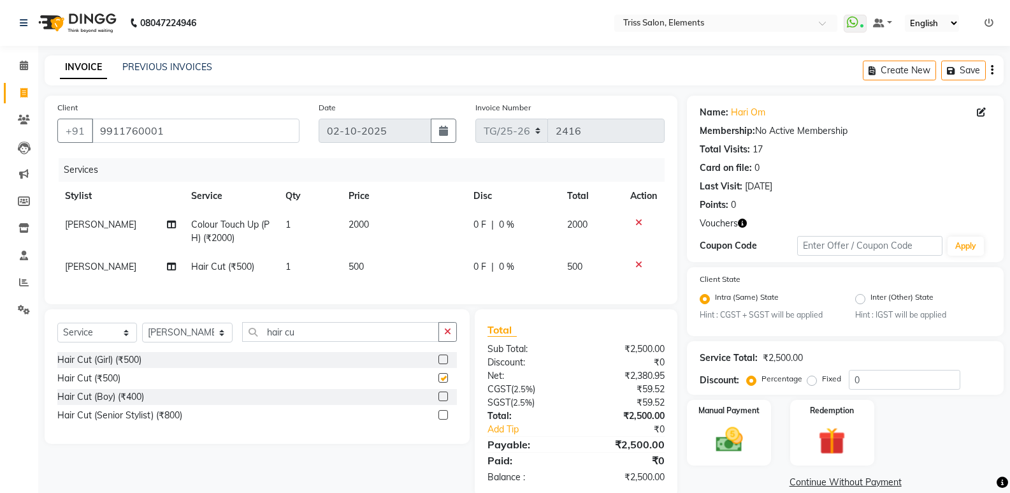
checkbox input "false"
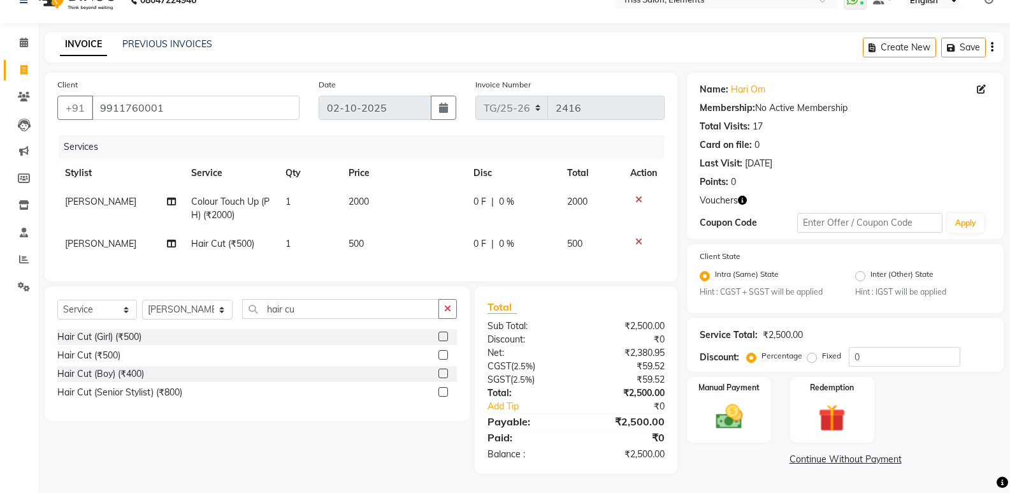
click at [959, 48] on div "Create New Save" at bounding box center [933, 48] width 141 height 30
click at [961, 38] on button "Save" at bounding box center [964, 48] width 45 height 20
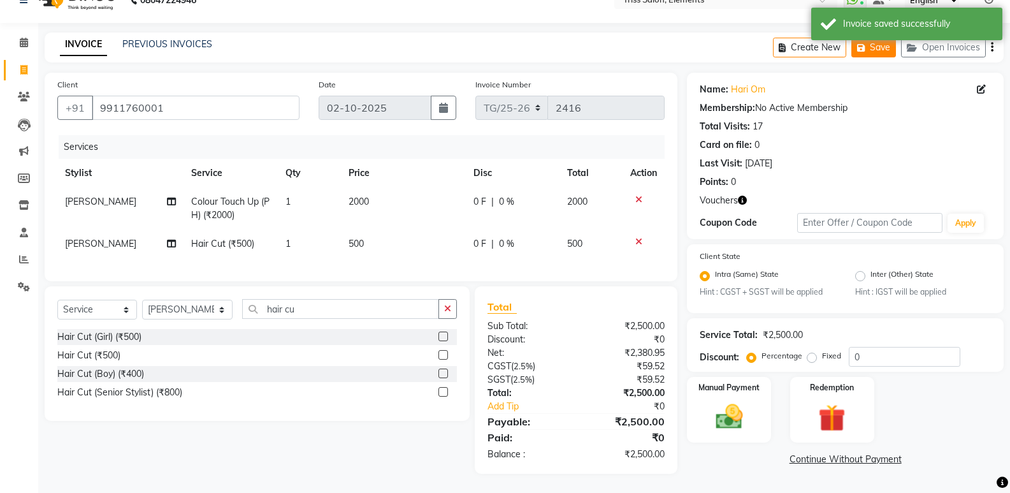
click at [961, 36] on div "Invoice saved successfully" at bounding box center [906, 24] width 191 height 33
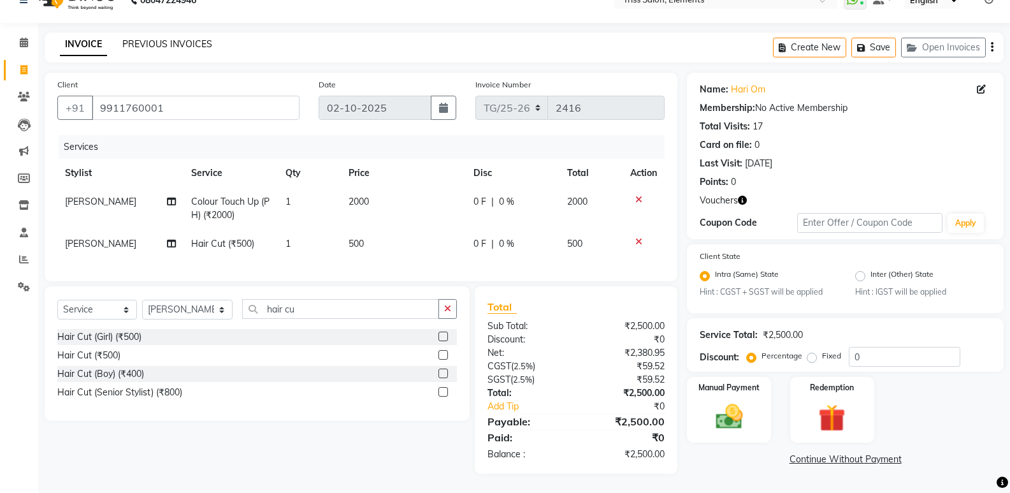
click at [143, 38] on link "PREVIOUS INVOICES" at bounding box center [167, 43] width 90 height 11
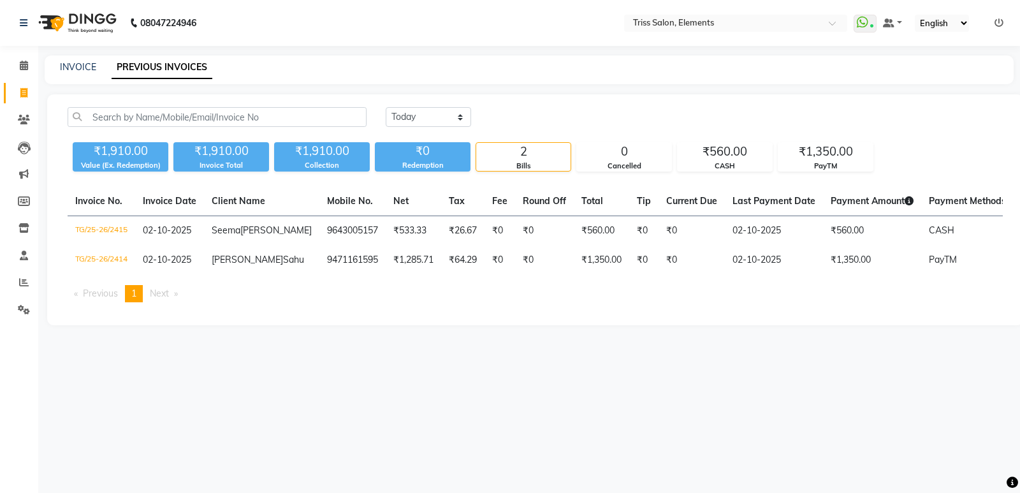
click at [91, 24] on img at bounding box center [76, 23] width 87 height 36
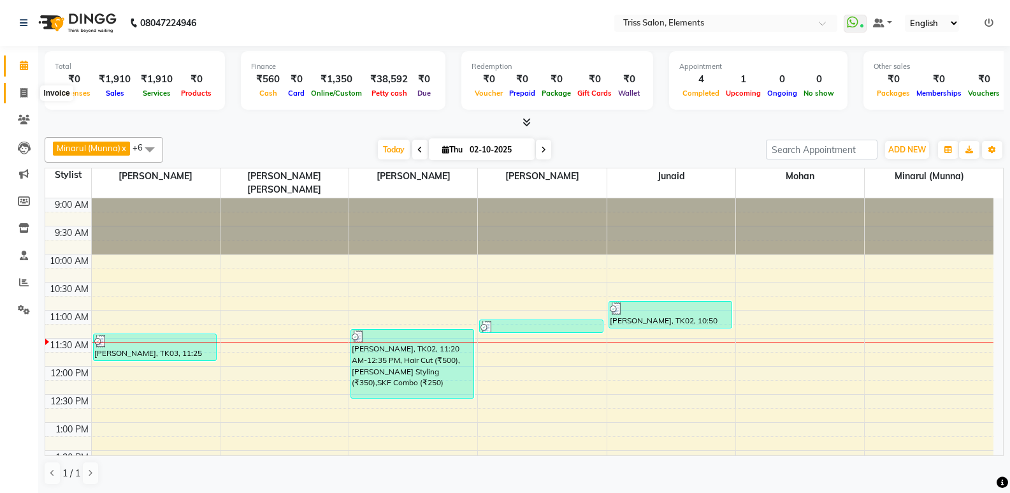
click at [17, 91] on span at bounding box center [24, 93] width 22 height 15
select select "service"
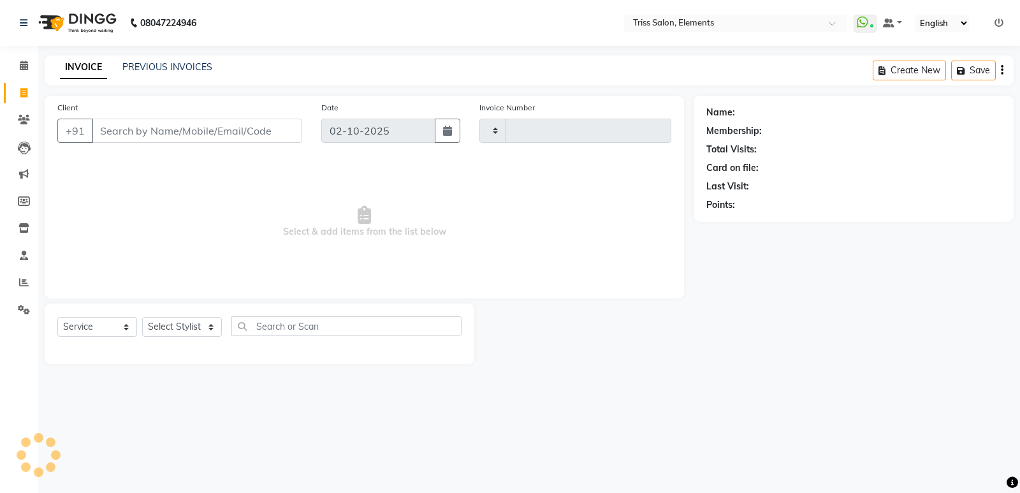
type input "2416"
select select "4303"
click at [933, 74] on button "Open Invoices" at bounding box center [953, 71] width 85 height 20
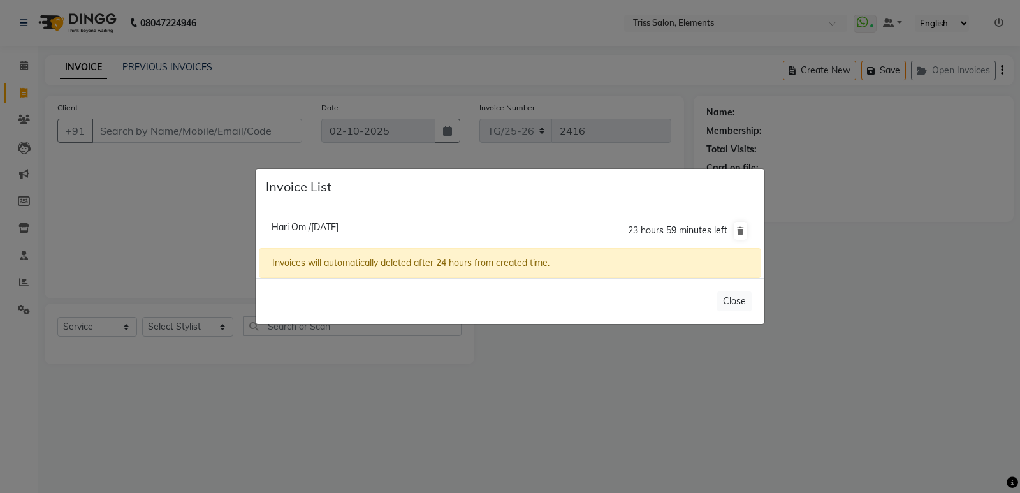
drag, startPoint x: 309, startPoint y: 68, endPoint x: 127, endPoint y: 61, distance: 181.2
click at [269, 68] on ngb-modal-window "Invoice List Hari Om /[DATE] 23 hours 59 minutes left Invoices will automatical…" at bounding box center [510, 246] width 1020 height 493
